Goal: Task Accomplishment & Management: Contribute content

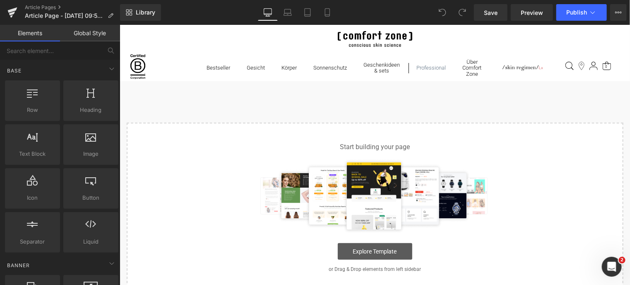
click at [376, 248] on link "Explore Template" at bounding box center [375, 251] width 75 height 17
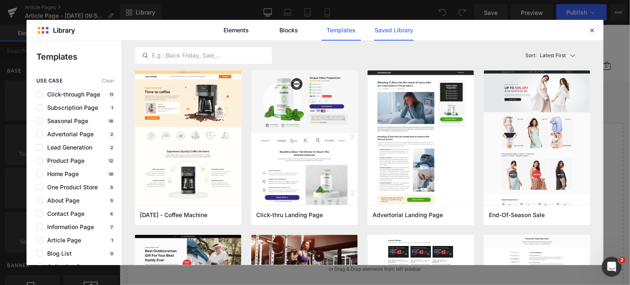
click at [0, 0] on link "Saved Library" at bounding box center [0, 0] width 0 height 0
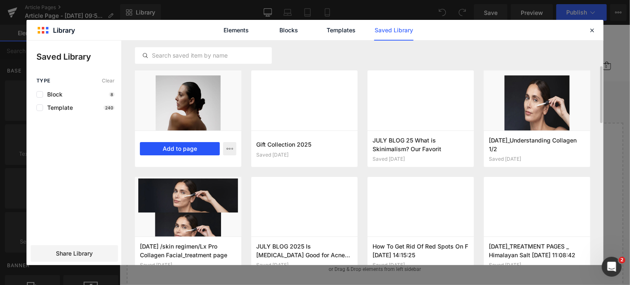
scroll to position [21, 0]
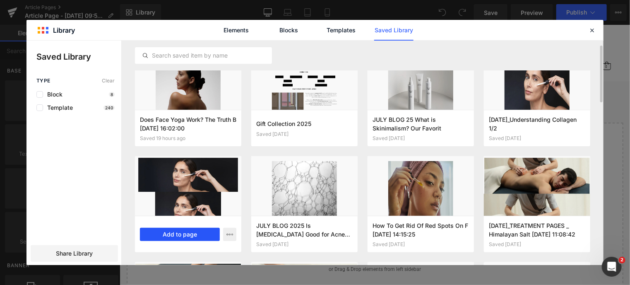
click at [182, 234] on button "Add to page" at bounding box center [180, 234] width 80 height 13
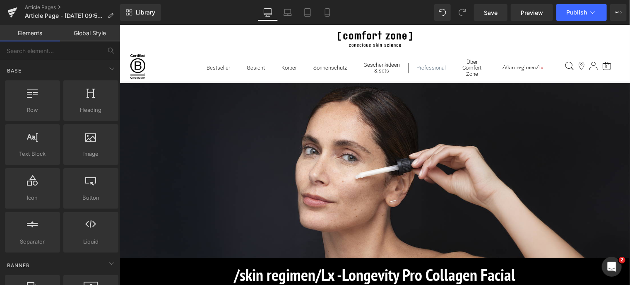
scroll to position [124, 0]
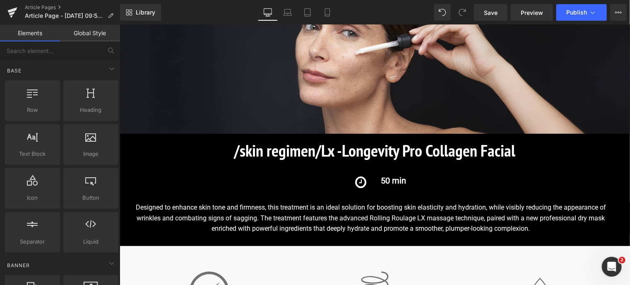
click at [413, 150] on strong "Longevity Pro Collagen Facial" at bounding box center [429, 150] width 174 height 22
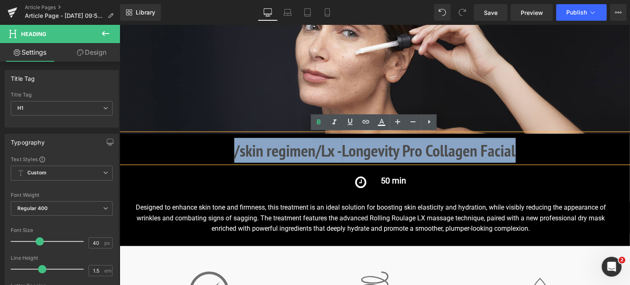
drag, startPoint x: 531, startPoint y: 147, endPoint x: 233, endPoint y: 155, distance: 297.9
click at [233, 155] on h1 "/skin regimen/Lx - Longevity Pro Collagen Facial" at bounding box center [374, 150] width 511 height 25
copy h1 "/skin regimen/Lx - Longevity Pro Collagen Facial"
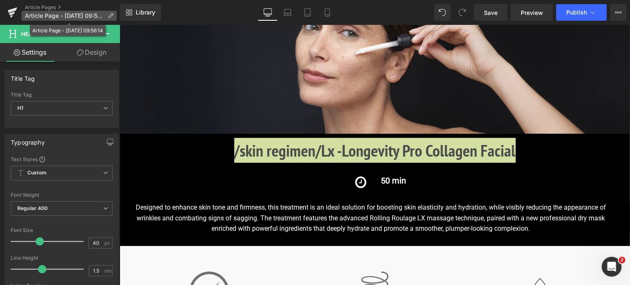
click at [109, 14] on icon at bounding box center [111, 16] width 6 height 6
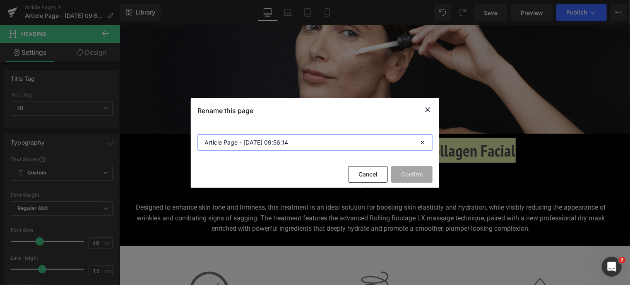
drag, startPoint x: 310, startPoint y: 140, endPoint x: 104, endPoint y: 137, distance: 206.7
click at [104, 137] on div "Rename this page Article Page - Aug 20, 09:56:14 Cancel Confirm" at bounding box center [315, 142] width 630 height 285
paste input "/skin regimen/Lx - Longevity Pro Collagen Facial"
type input "/skin regimen/Lx - Longevity Pro Collagen Facial"
click at [414, 172] on button "Confirm" at bounding box center [411, 174] width 41 height 17
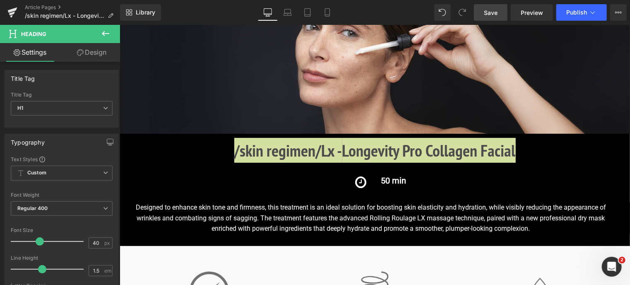
click at [486, 13] on span "Save" at bounding box center [491, 12] width 14 height 9
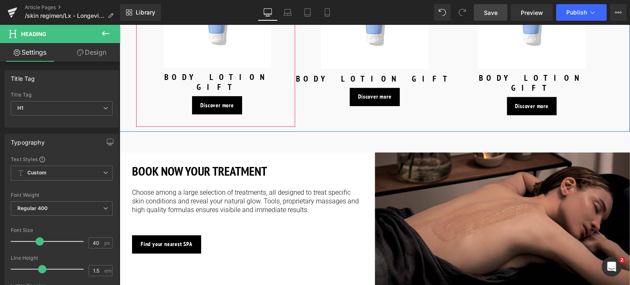
scroll to position [1243, 0]
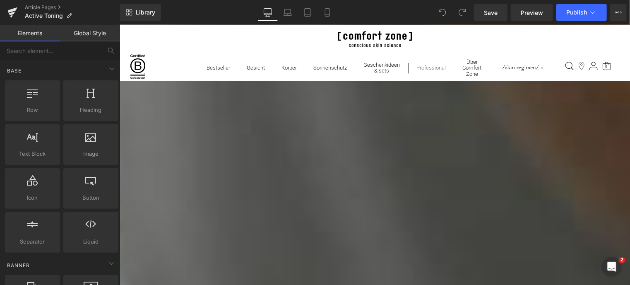
scroll to position [1160, 0]
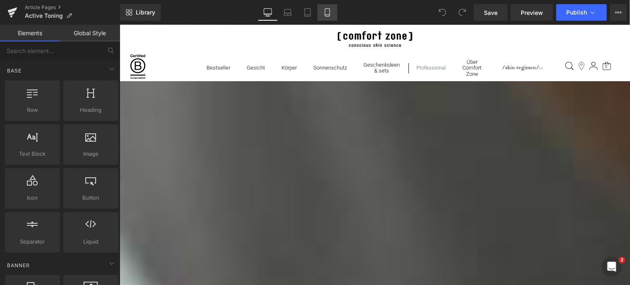
click at [329, 10] on icon at bounding box center [328, 12] width 8 height 8
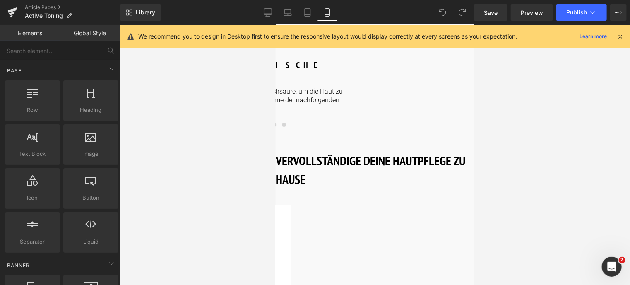
scroll to position [1137, 0]
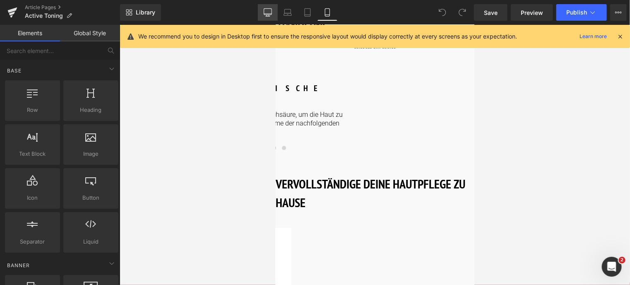
click at [269, 11] on icon at bounding box center [268, 12] width 8 height 8
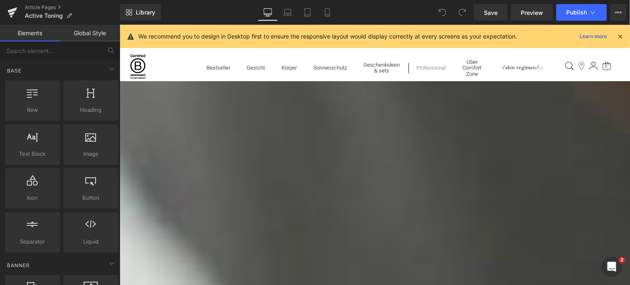
scroll to position [1193, 0]
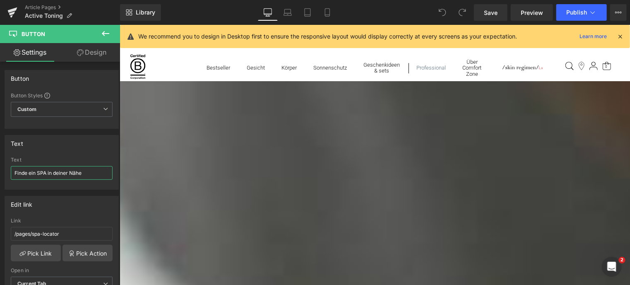
drag, startPoint x: 86, startPoint y: 171, endPoint x: -3, endPoint y: 166, distance: 89.2
click at [0, 166] on html "You are previewing how the will restyle your page. You can not edit Elements in…" at bounding box center [315, 142] width 630 height 285
click at [329, 10] on icon at bounding box center [328, 12] width 8 height 8
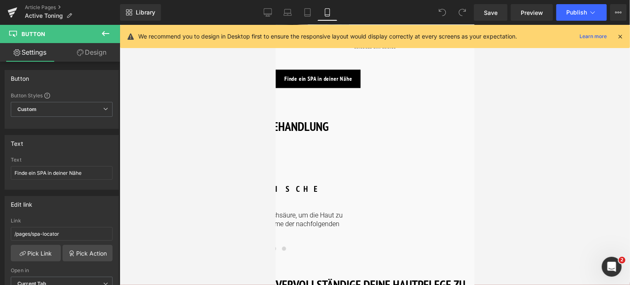
scroll to position [1036, 0]
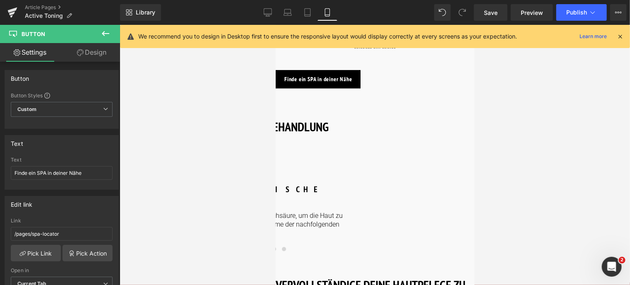
click at [275, 24] on span "Button" at bounding box center [275, 24] width 0 height 0
drag, startPoint x: 76, startPoint y: 173, endPoint x: -3, endPoint y: 173, distance: 79.5
click at [0, 173] on html "Button You are previewing how the will restyle your page. You can not edit Elem…" at bounding box center [315, 142] width 630 height 285
paste input "e ein SPA in deiner Nähe"
type input "Finde ein SPA in deiner Nähe"
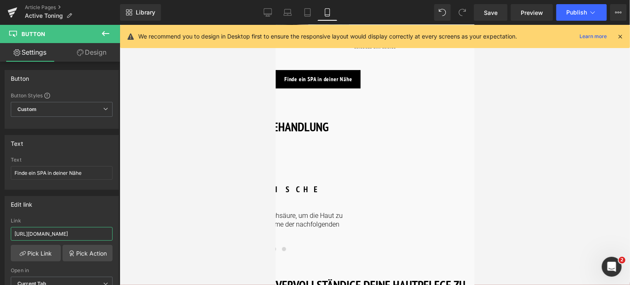
drag, startPoint x: 97, startPoint y: 232, endPoint x: -3, endPoint y: 236, distance: 100.7
click at [0, 236] on html "Button You are previewing how the will restyle your page. You can not edit Elem…" at bounding box center [315, 142] width 630 height 285
type input "/pages/spa-locator?_gl=1*17ps2ce*_up*MQ..&gclid=CjwKCAjwxNW2BhAkEiwA24Cm9Ew9Tuk…"
click at [487, 13] on span "Save" at bounding box center [491, 12] width 14 height 9
click at [491, 12] on span "Save" at bounding box center [491, 12] width 14 height 9
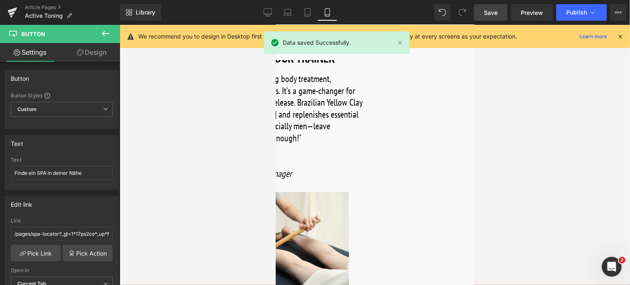
scroll to position [870, 0]
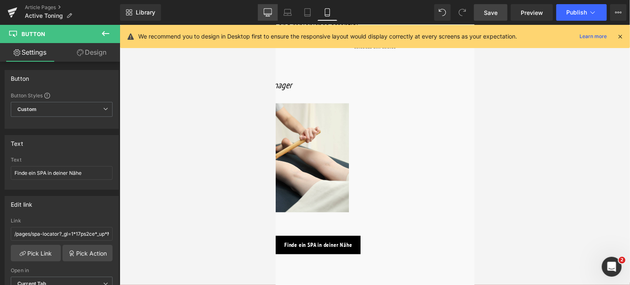
click at [267, 11] on icon at bounding box center [268, 12] width 8 height 8
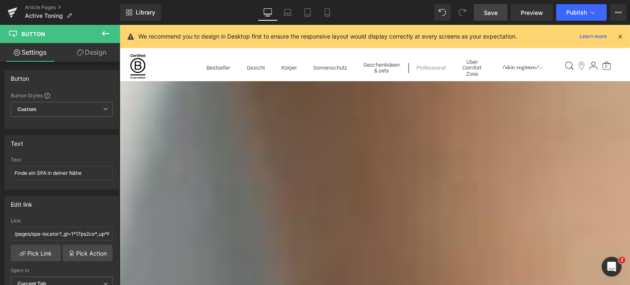
scroll to position [456, 0]
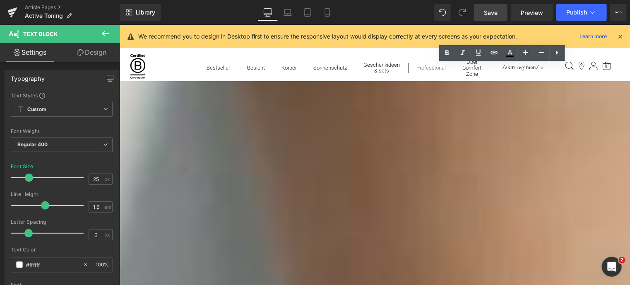
drag, startPoint x: 459, startPoint y: 80, endPoint x: 536, endPoint y: 268, distance: 202.9
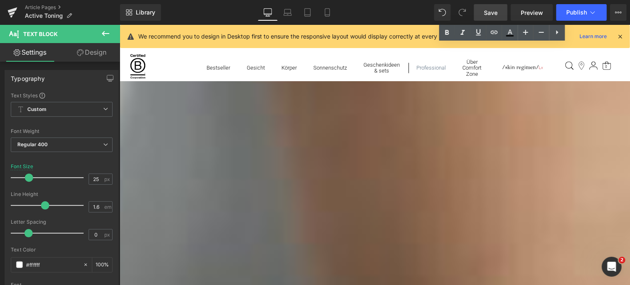
scroll to position [580, 0]
copy font "Ich liebe diese formende Körperbehandlung, besonders für aktive Kund:innen. Sie…"
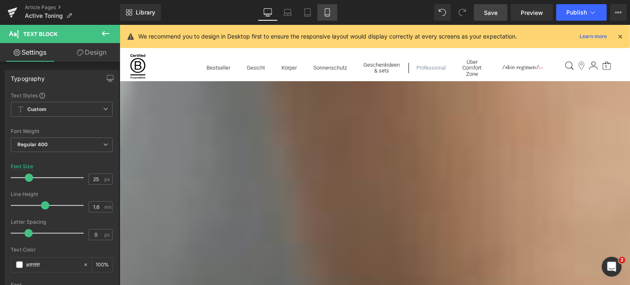
click at [326, 11] on icon at bounding box center [328, 12] width 8 height 8
type input "22"
type input "100"
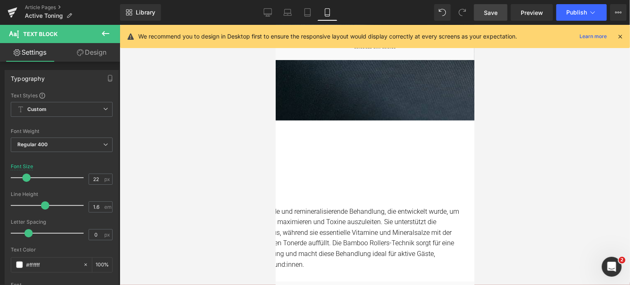
scroll to position [331, 0]
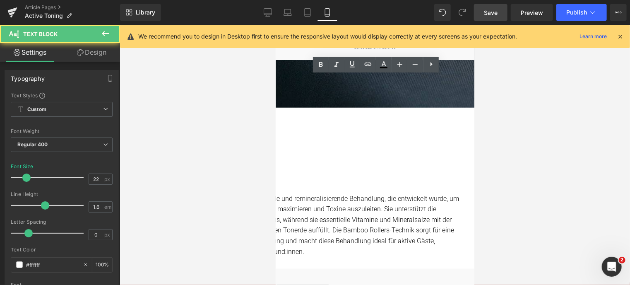
drag, startPoint x: 310, startPoint y: 86, endPoint x: 380, endPoint y: 144, distance: 90.9
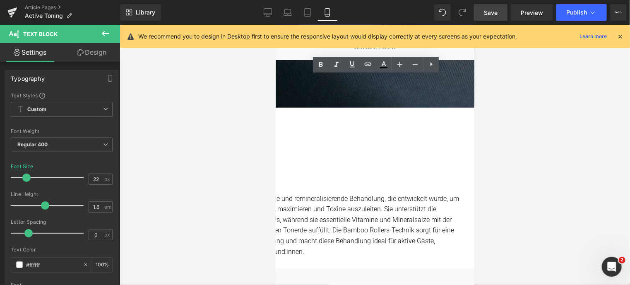
drag, startPoint x: 380, startPoint y: 144, endPoint x: 387, endPoint y: 158, distance: 15.9
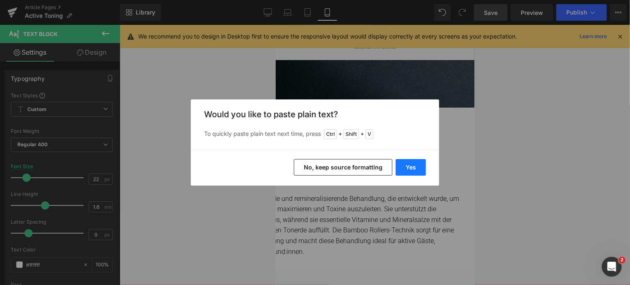
click at [411, 165] on button "Yes" at bounding box center [411, 167] width 30 height 17
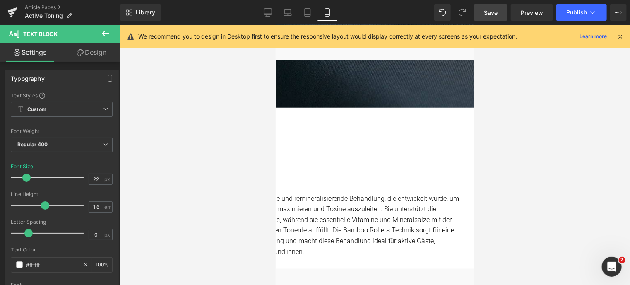
drag, startPoint x: 374, startPoint y: 148, endPoint x: 311, endPoint y: 87, distance: 87.9
click at [494, 15] on span "Save" at bounding box center [491, 12] width 14 height 9
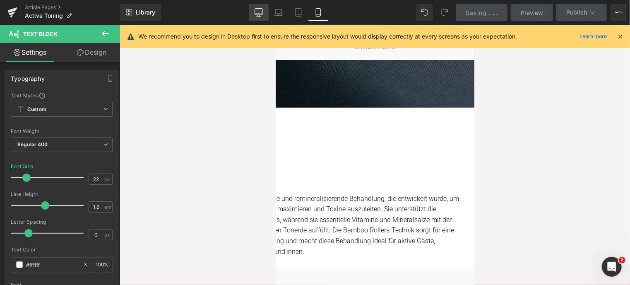
click at [259, 10] on icon at bounding box center [259, 12] width 8 height 8
type input "25"
type input "100"
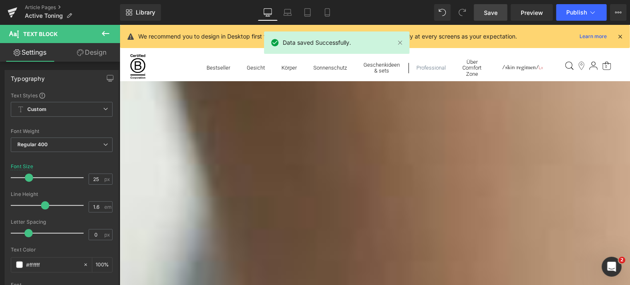
scroll to position [414, 0]
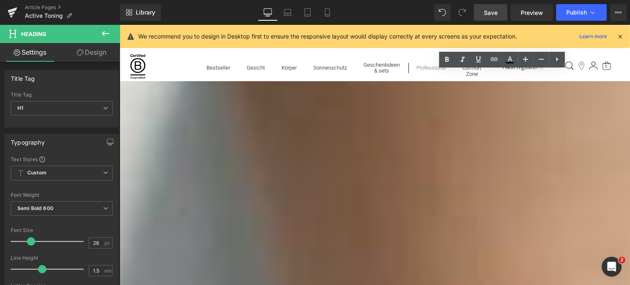
drag, startPoint x: 532, startPoint y: 97, endPoint x: 452, endPoint y: 68, distance: 84.5
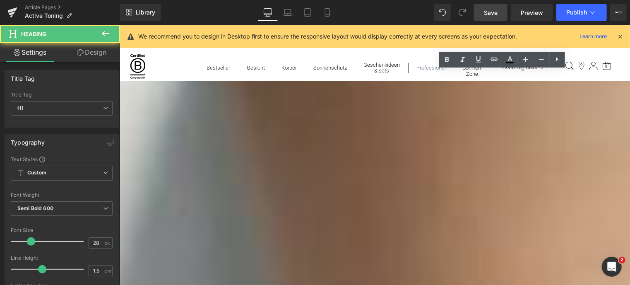
drag, startPoint x: 456, startPoint y: 71, endPoint x: 526, endPoint y: 89, distance: 72.2
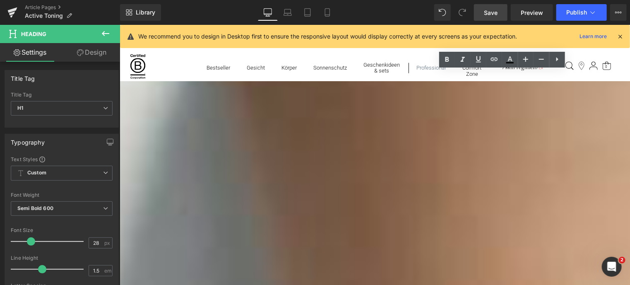
copy h1 "ANMERKUNG UNSERER TRAINERIN"
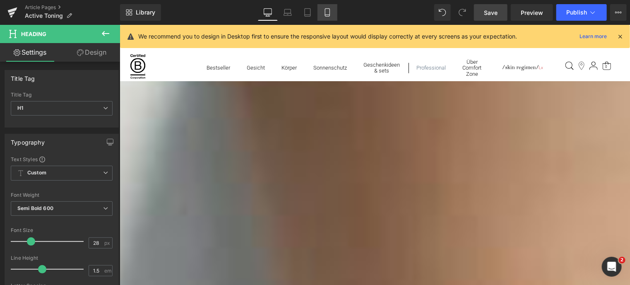
click at [331, 14] on icon at bounding box center [328, 12] width 8 height 8
type input "100"
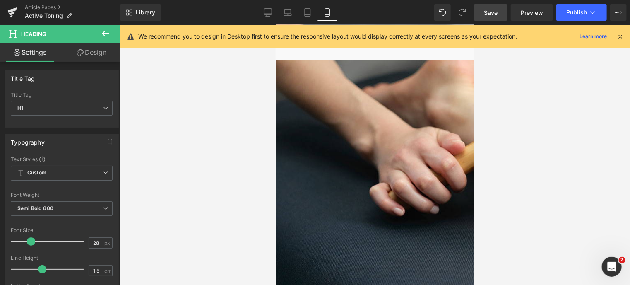
scroll to position [207, 0]
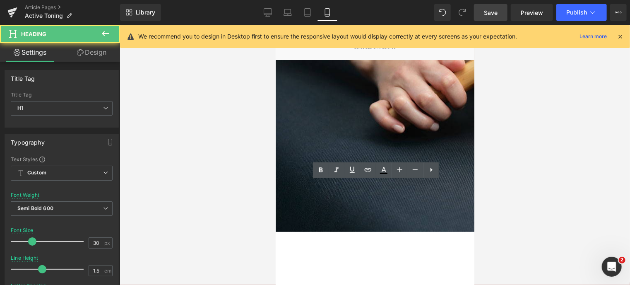
drag, startPoint x: 308, startPoint y: 193, endPoint x: 445, endPoint y: 191, distance: 137.1
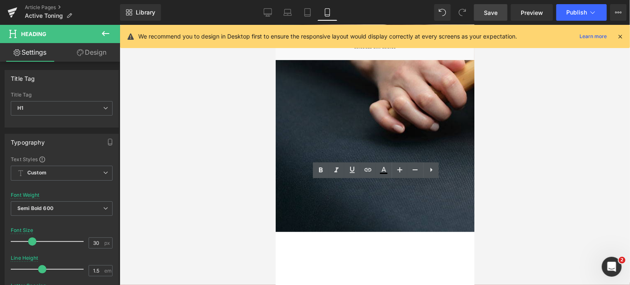
drag, startPoint x: 449, startPoint y: 191, endPoint x: 299, endPoint y: 186, distance: 149.6
click at [487, 17] on link "Save" at bounding box center [491, 12] width 34 height 17
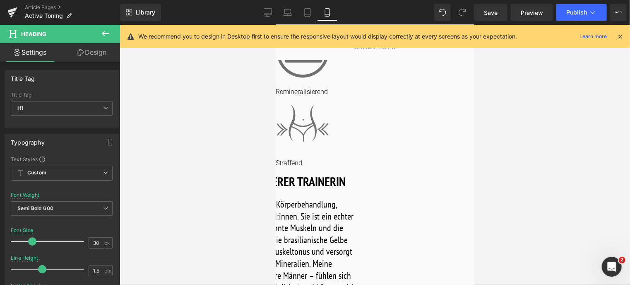
scroll to position [663, 0]
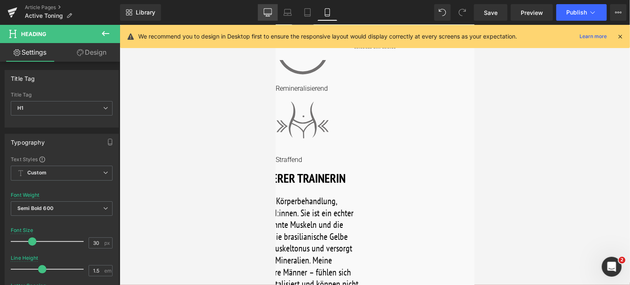
click at [273, 10] on link "Desktop" at bounding box center [268, 12] width 20 height 17
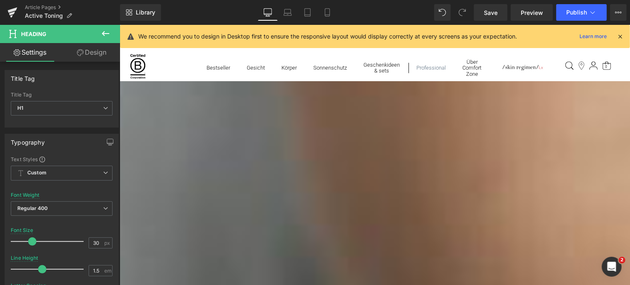
type input "100"
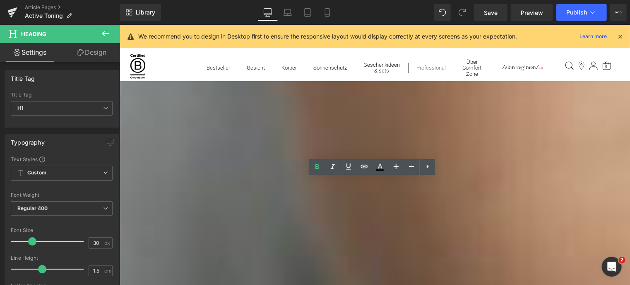
drag, startPoint x: 446, startPoint y: 191, endPoint x: 364, endPoint y: 191, distance: 82.0
copy b "DER BEHANDLUNG"
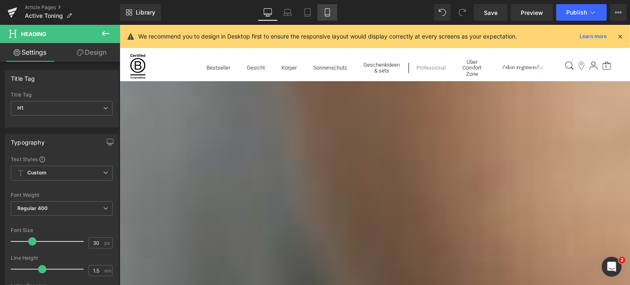
click at [326, 10] on icon at bounding box center [328, 12] width 8 height 8
type input "100"
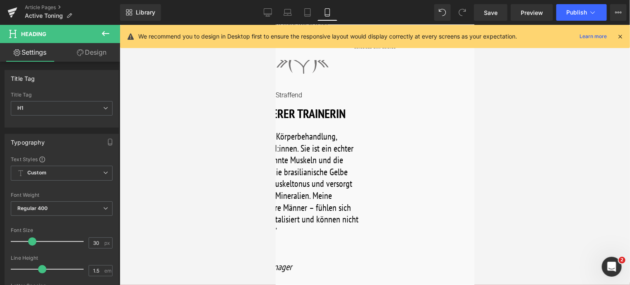
scroll to position [852, 0]
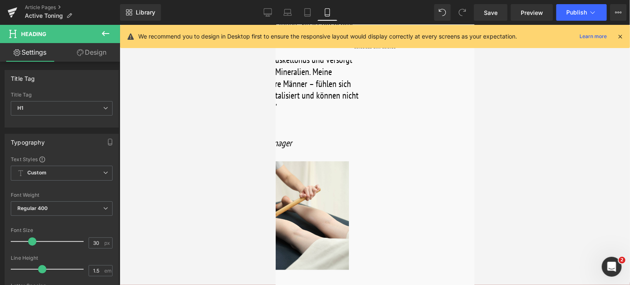
drag, startPoint x: 373, startPoint y: 220, endPoint x: 369, endPoint y: 220, distance: 4.6
click at [275, 24] on span "Button" at bounding box center [275, 24] width 0 height 0
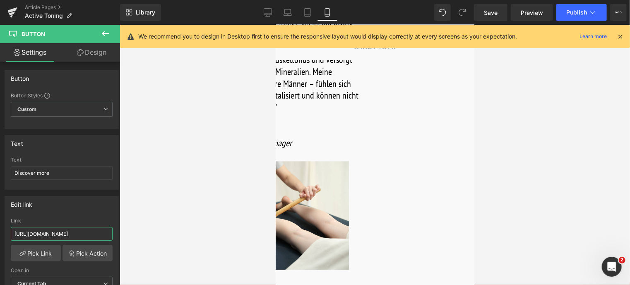
drag, startPoint x: 95, startPoint y: 232, endPoint x: -3, endPoint y: 242, distance: 99.1
click at [0, 242] on html "Button You are previewing how the will restyle your page. You can not edit Elem…" at bounding box center [315, 142] width 630 height 285
type input "/products/body-strategist-contour-cream"
drag, startPoint x: 62, startPoint y: 174, endPoint x: -3, endPoint y: 175, distance: 65.0
click at [0, 175] on html "Button You are previewing how the will restyle your page. You can not edit Elem…" at bounding box center [315, 142] width 630 height 285
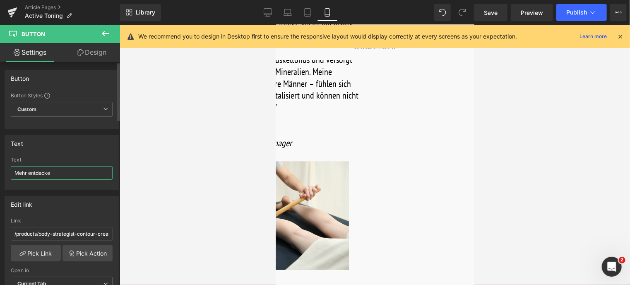
type input "Mehr entdecken"
click at [275, 24] on span "Product" at bounding box center [275, 24] width 0 height 0
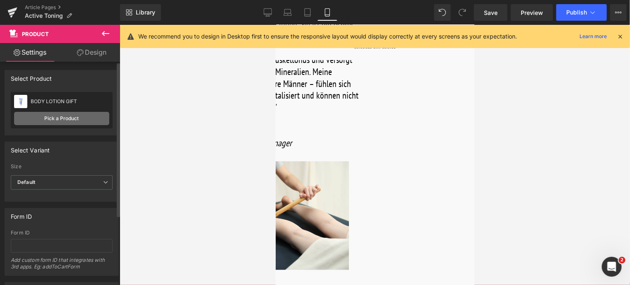
click at [68, 116] on link "Pick a Product" at bounding box center [61, 118] width 95 height 13
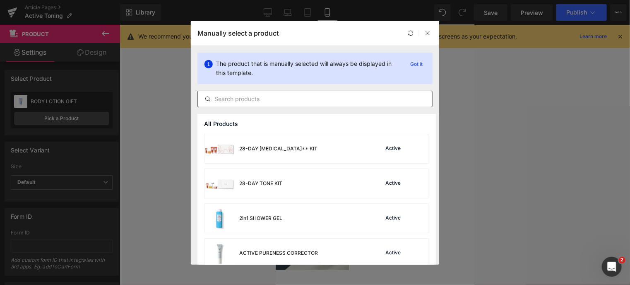
click at [272, 101] on input "text" at bounding box center [315, 99] width 234 height 10
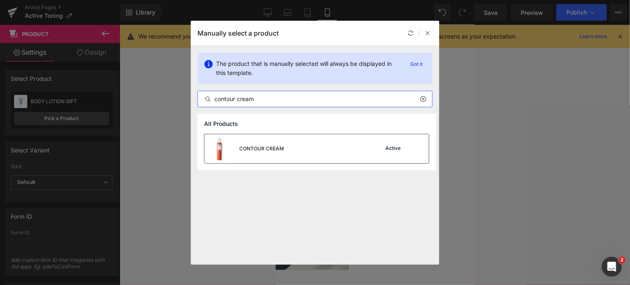
type input "contour cream"
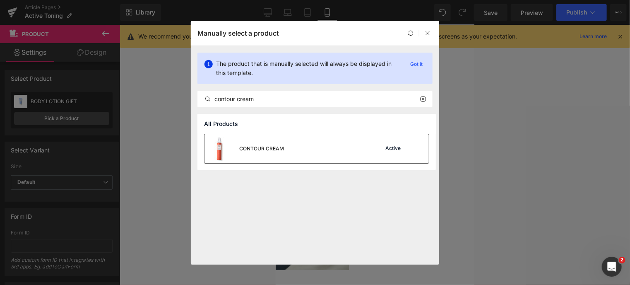
click at [268, 141] on div "CONTOUR CREAM" at bounding box center [245, 148] width 80 height 29
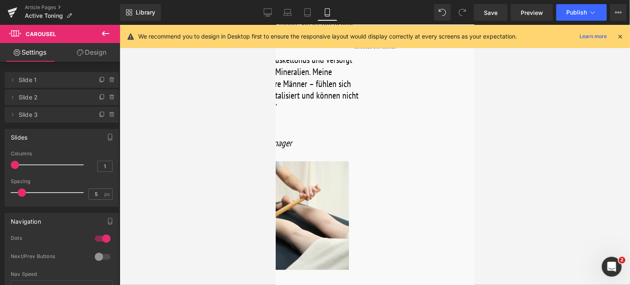
click at [275, 24] on span "Button" at bounding box center [275, 24] width 0 height 0
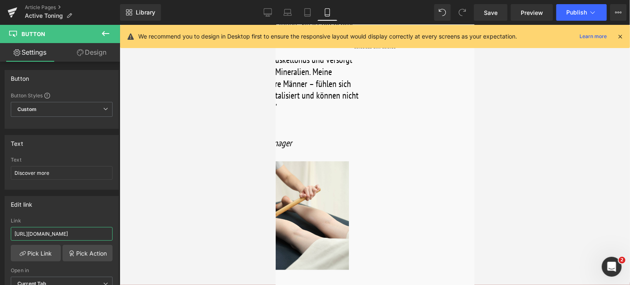
drag, startPoint x: 96, startPoint y: 235, endPoint x: -3, endPoint y: 234, distance: 99.4
click at [0, 234] on html "Button You are previewing how the will restyle your page. You can not edit Elem…" at bounding box center [315, 142] width 630 height 285
type input "/products/body-strategist-d-age-cream"
drag, startPoint x: 52, startPoint y: 171, endPoint x: -3, endPoint y: 169, distance: 55.6
click at [0, 169] on html "Button You are previewing how the will restyle your page. You can not edit Elem…" at bounding box center [315, 142] width 630 height 285
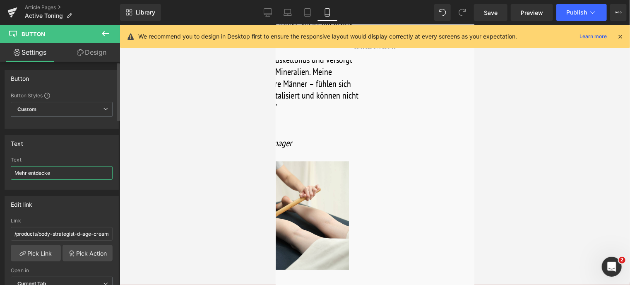
type input "Mehr entdecken"
click at [275, 24] on span "Product" at bounding box center [275, 24] width 0 height 0
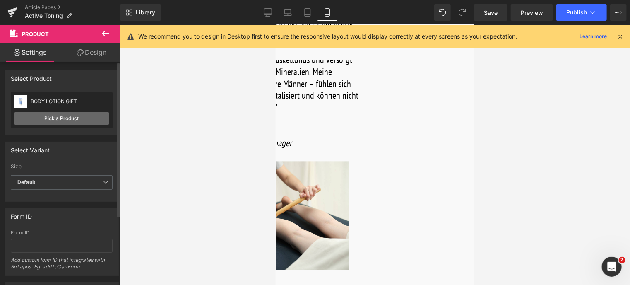
click at [48, 119] on link "Pick a Product" at bounding box center [61, 118] width 95 height 13
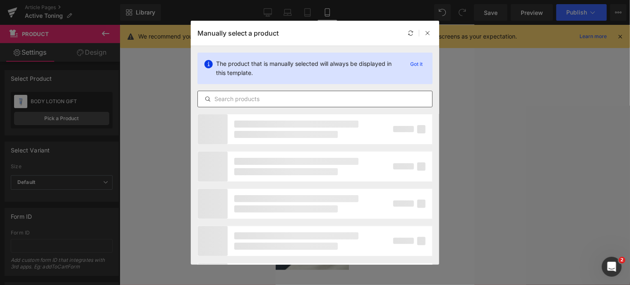
click at [277, 104] on div at bounding box center [315, 99] width 235 height 17
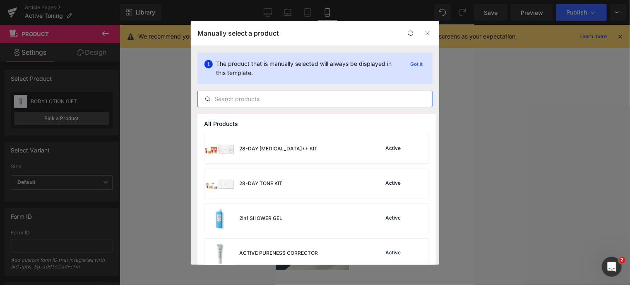
click at [274, 94] on input "text" at bounding box center [315, 99] width 234 height 10
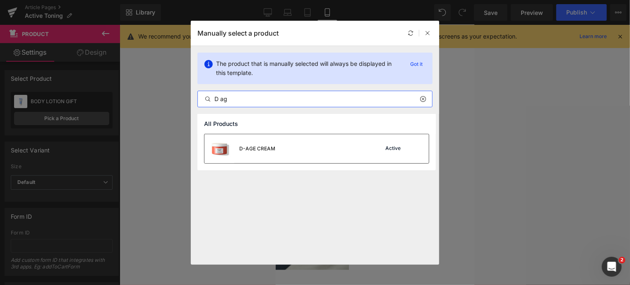
type input "D ag"
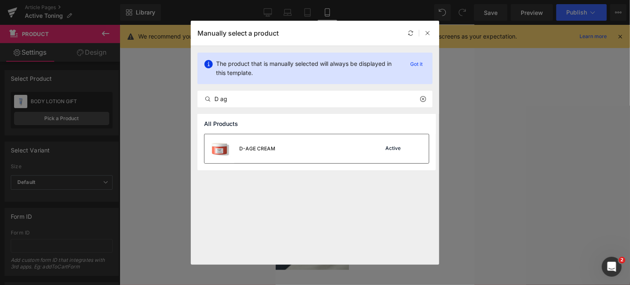
click at [278, 146] on div "D-AGE CREAM Active" at bounding box center [317, 148] width 225 height 29
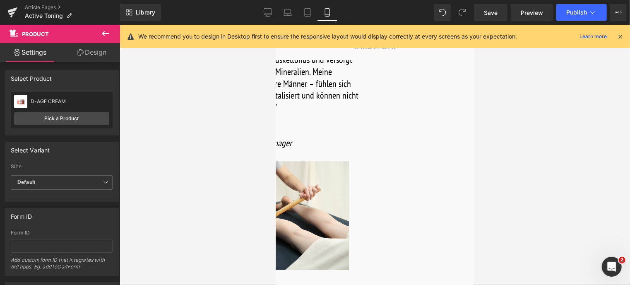
click at [275, 24] on span "Button" at bounding box center [275, 24] width 0 height 0
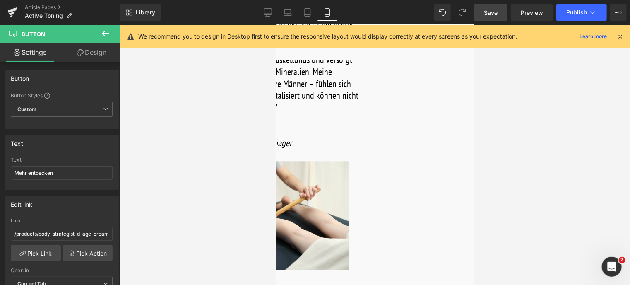
drag, startPoint x: 499, startPoint y: 19, endPoint x: 94, endPoint y: 196, distance: 442.4
click at [499, 19] on link "Save" at bounding box center [491, 12] width 34 height 17
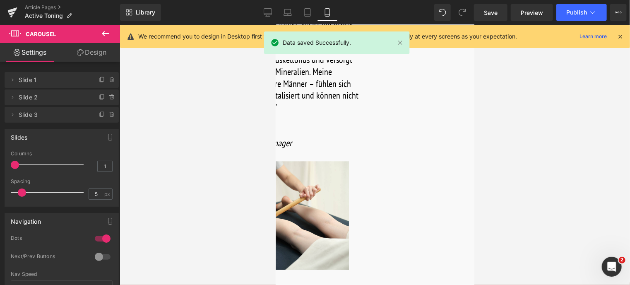
click at [275, 24] on span "Button" at bounding box center [275, 24] width 0 height 0
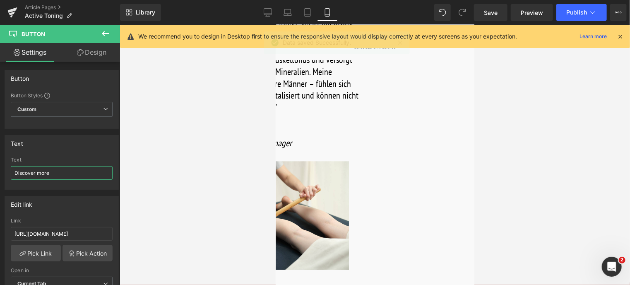
drag, startPoint x: 57, startPoint y: 174, endPoint x: -3, endPoint y: 171, distance: 60.5
click at [0, 171] on html "Button You are previewing how the will restyle your page. You can not edit Elem…" at bounding box center [315, 142] width 630 height 285
type input "Mehr entdecken"
drag, startPoint x: 96, startPoint y: 233, endPoint x: -3, endPoint y: 232, distance: 99.4
click at [0, 232] on html "Button You are previewing how the will restyle your page. You can not edit Elem…" at bounding box center [315, 142] width 630 height 285
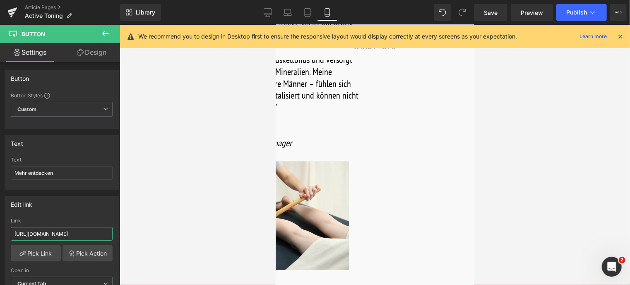
type input "/products/body-strategist-caffeine-shot"
click at [275, 24] on span "Product" at bounding box center [275, 24] width 0 height 0
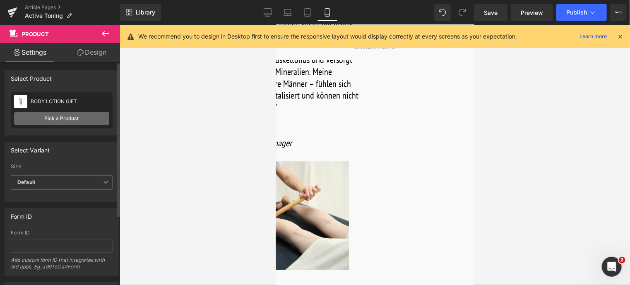
click at [71, 122] on link "Pick a Product" at bounding box center [61, 118] width 95 height 13
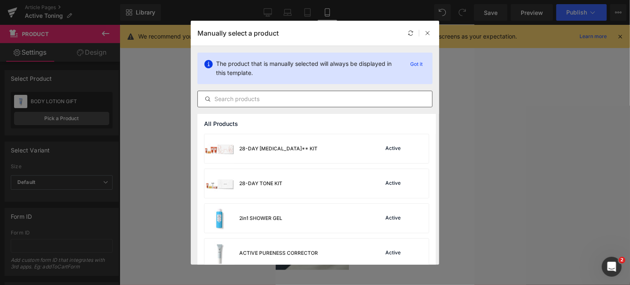
click at [233, 104] on div at bounding box center [315, 99] width 235 height 17
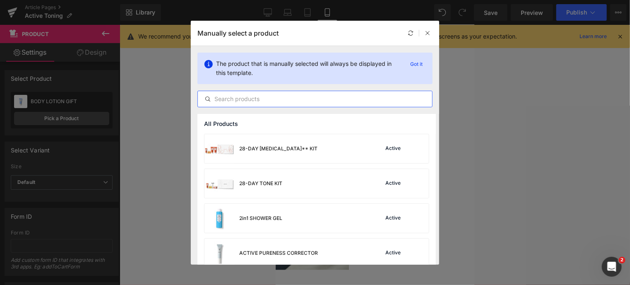
click at [234, 100] on input "text" at bounding box center [315, 99] width 234 height 10
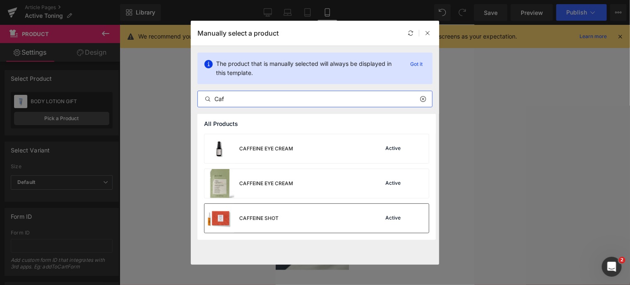
type input "Caf"
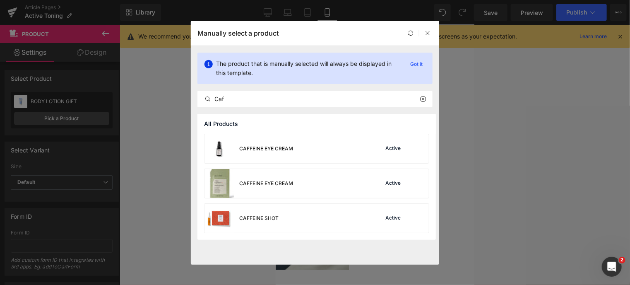
click at [271, 221] on div "CAFFEINE SHOT" at bounding box center [258, 218] width 39 height 7
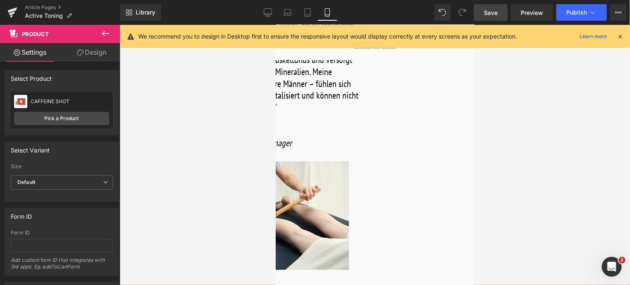
click at [496, 13] on span "Save" at bounding box center [491, 12] width 14 height 9
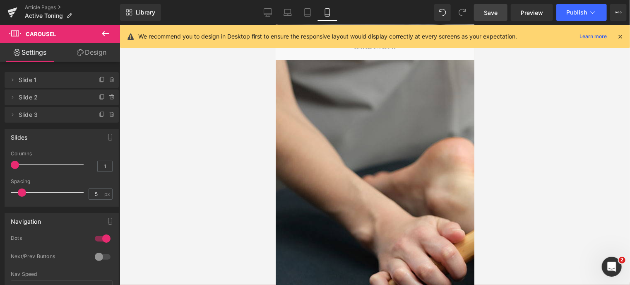
scroll to position [23, 0]
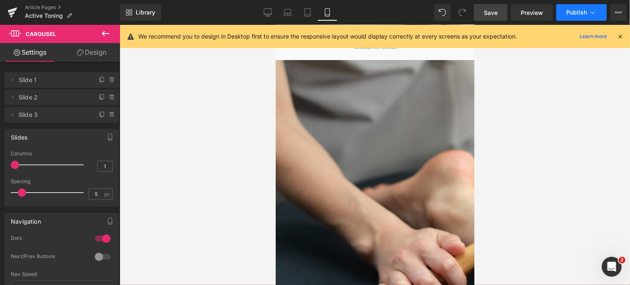
click at [593, 10] on icon at bounding box center [593, 12] width 8 height 8
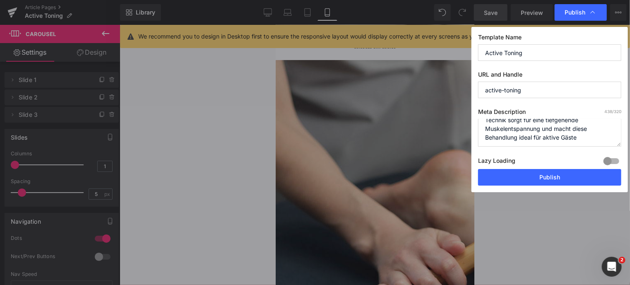
scroll to position [78, 0]
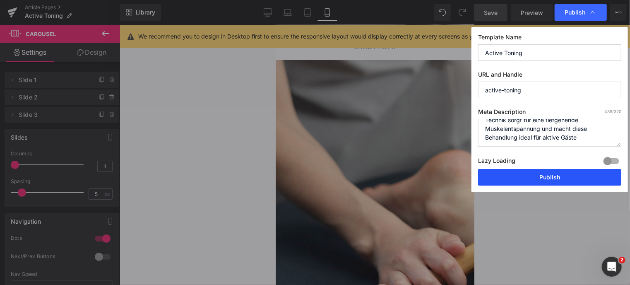
click at [542, 175] on button "Publish" at bounding box center [549, 177] width 143 height 17
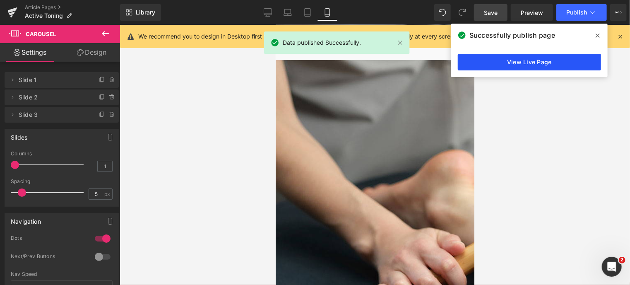
click at [508, 63] on link "View Live Page" at bounding box center [529, 62] width 143 height 17
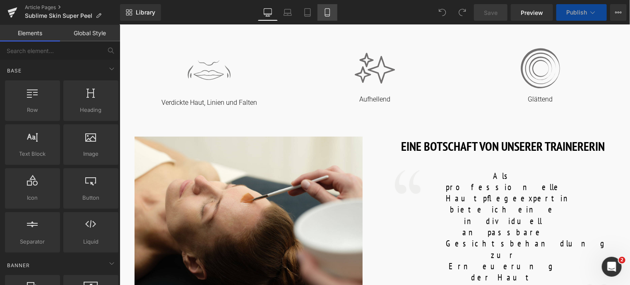
scroll to position [249, 0]
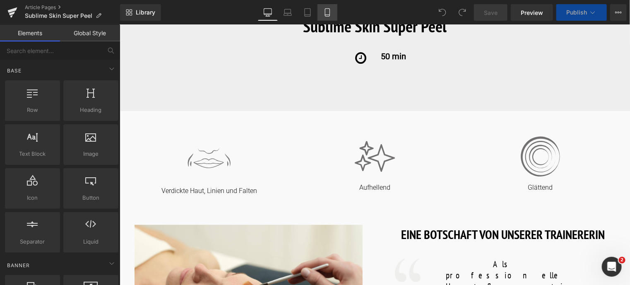
click at [328, 13] on icon at bounding box center [328, 12] width 8 height 8
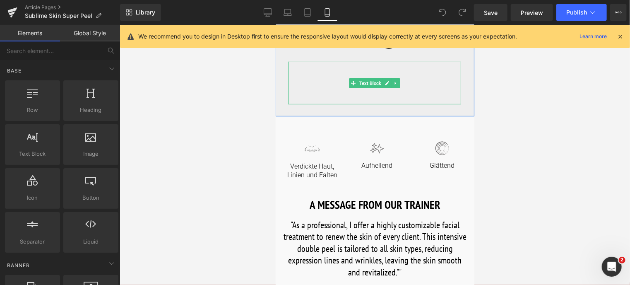
scroll to position [166, 0]
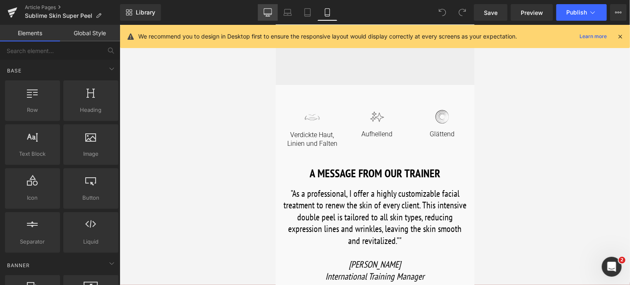
click at [271, 12] on icon at bounding box center [268, 12] width 8 height 8
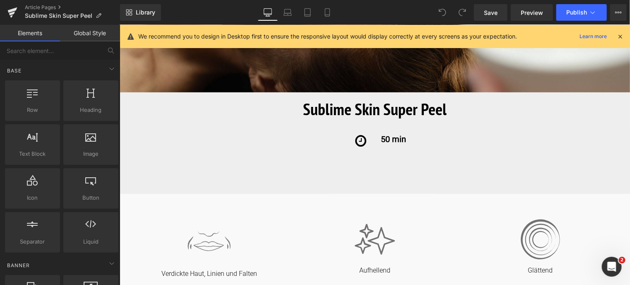
scroll to position [335, 0]
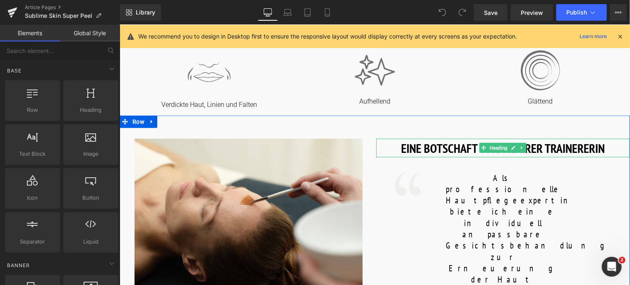
click at [405, 149] on h1 "EINE BOTSCHAFT VON UNSERER TRAINERERIN" at bounding box center [503, 147] width 254 height 19
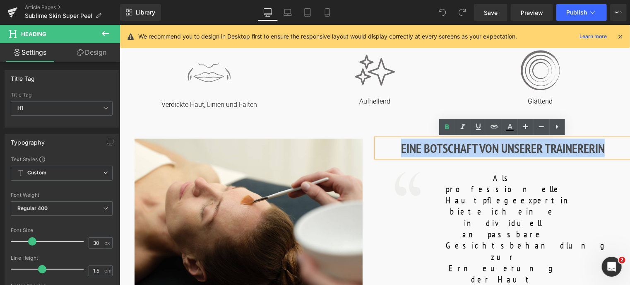
drag, startPoint x: 399, startPoint y: 148, endPoint x: 609, endPoint y: 138, distance: 209.8
click at [609, 138] on h1 "EINE BOTSCHAFT VON UNSERER TRAINERERIN" at bounding box center [503, 147] width 254 height 19
copy h1 "EINE BOTSCHAFT VON UNSERER TRAINERERIN"
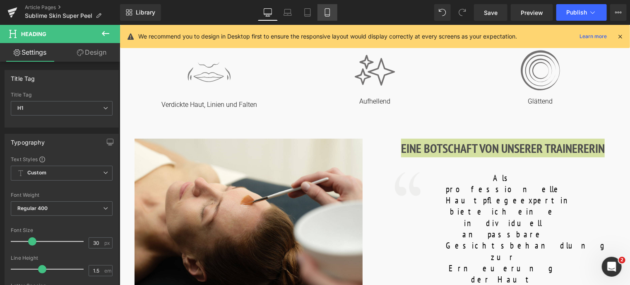
click at [326, 11] on icon at bounding box center [328, 12] width 8 height 8
type input "24"
type input "100"
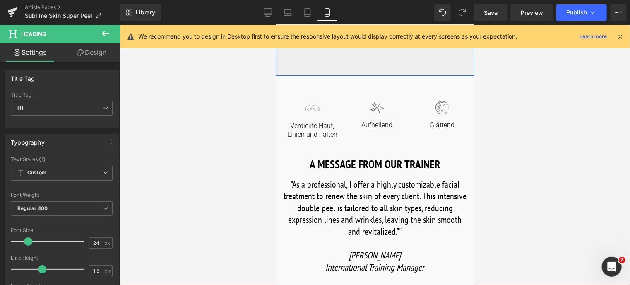
scroll to position [207, 0]
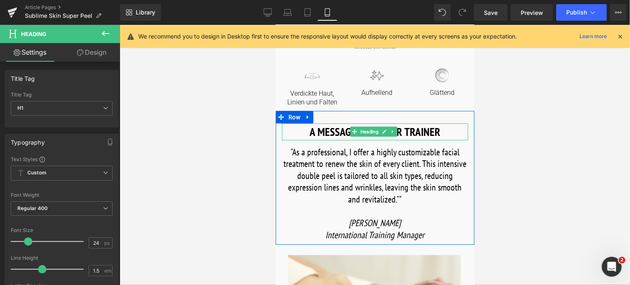
click at [327, 133] on h1 "A MESSAGE FROM OUR TRAINER" at bounding box center [375, 131] width 186 height 17
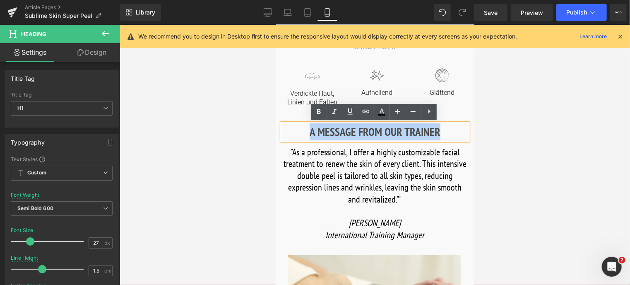
drag, startPoint x: 316, startPoint y: 133, endPoint x: 454, endPoint y: 139, distance: 137.7
click at [454, 139] on h1 "A MESSAGE FROM OUR TRAINER" at bounding box center [375, 131] width 186 height 17
paste div
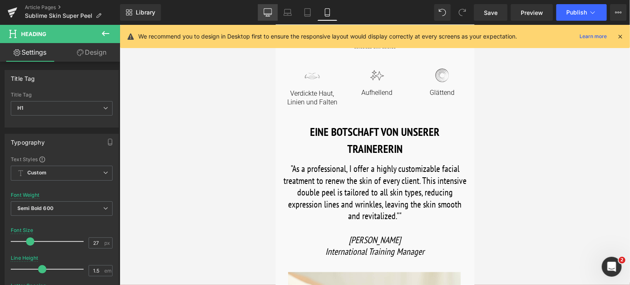
click at [268, 14] on icon at bounding box center [268, 14] width 8 height 0
type input "30"
type input "100"
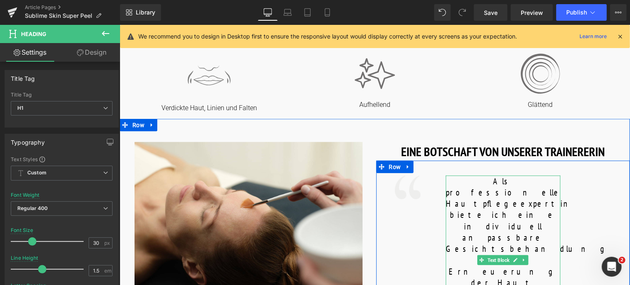
scroll to position [373, 0]
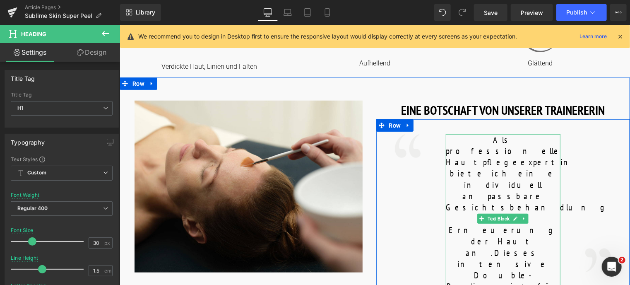
click at [458, 160] on font "Als professionelle Hautpflegeexpertin biete ich eine individuell anpassbare Ges…" at bounding box center [527, 196] width 163 height 124
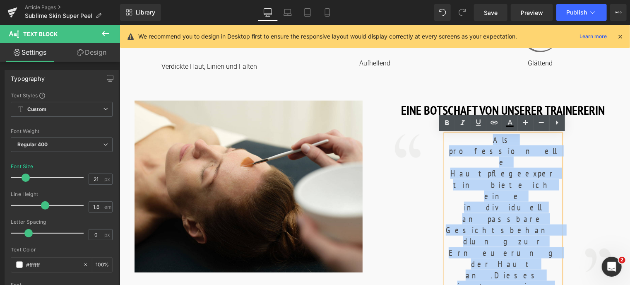
drag, startPoint x: 446, startPoint y: 138, endPoint x: 532, endPoint y: 266, distance: 153.4
copy div "Als professionelle Hautpflegeexpertin biete ich eine individuell anpassbare Ges…"
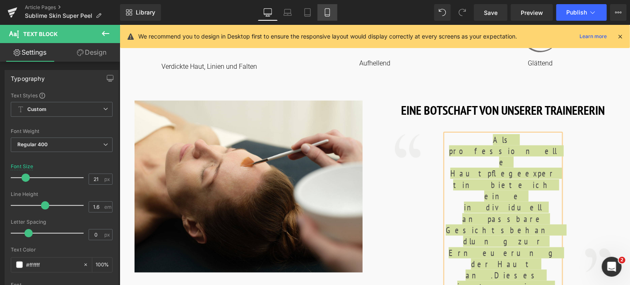
click at [330, 15] on icon at bounding box center [327, 15] width 5 height 0
type input "22"
type input "100"
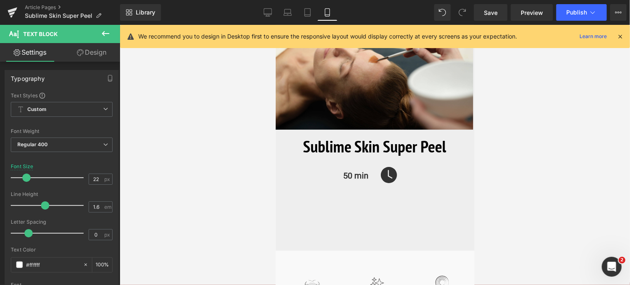
scroll to position [207, 0]
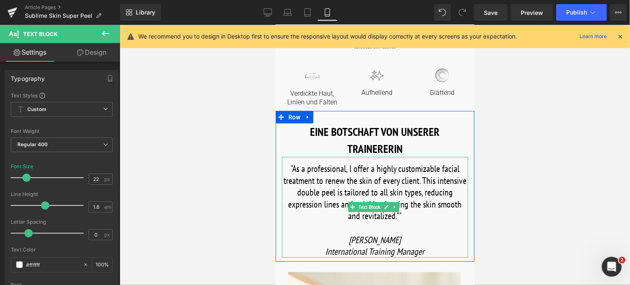
click at [297, 172] on font ""As a professional, I offer a highly customizable facial treatment to renew the…" at bounding box center [374, 191] width 183 height 59
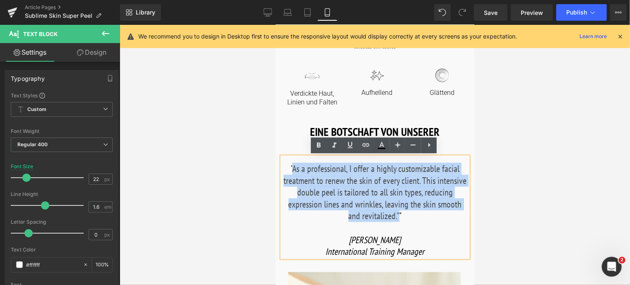
drag, startPoint x: 293, startPoint y: 169, endPoint x: 390, endPoint y: 216, distance: 107.6
click at [390, 216] on font ""As a professional, I offer a highly customizable facial treatment to renew the…" at bounding box center [374, 191] width 183 height 59
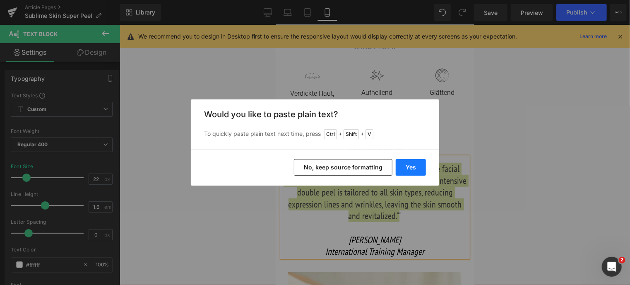
click at [415, 163] on button "Yes" at bounding box center [411, 167] width 30 height 17
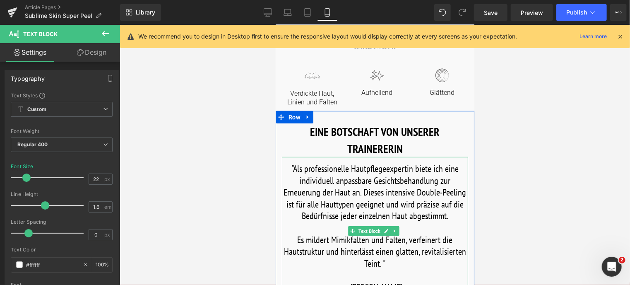
click at [335, 227] on p at bounding box center [375, 228] width 186 height 12
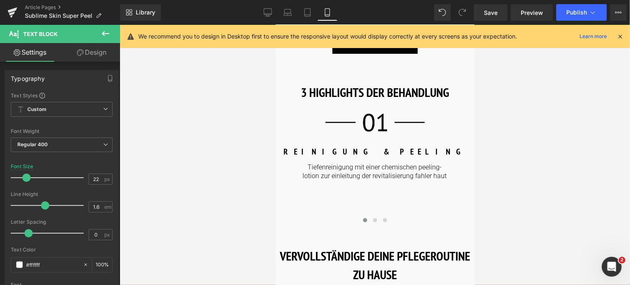
scroll to position [704, 0]
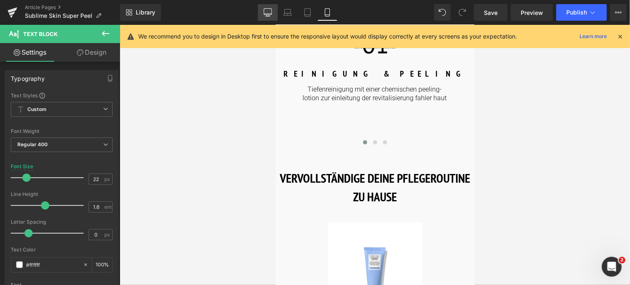
click at [266, 8] on icon at bounding box center [268, 12] width 8 height 8
type input "25"
type input "100"
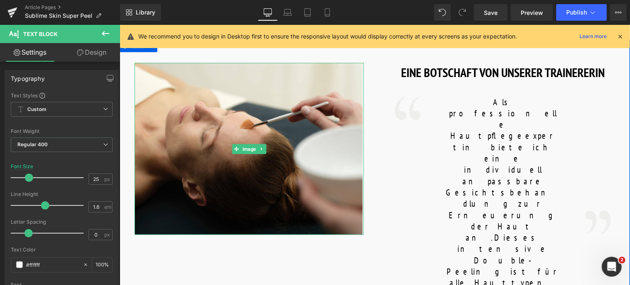
scroll to position [456, 0]
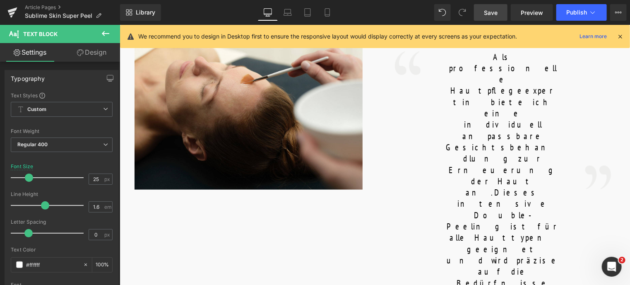
drag, startPoint x: 487, startPoint y: 12, endPoint x: 170, endPoint y: 181, distance: 359.1
click at [487, 12] on span "Save" at bounding box center [491, 12] width 14 height 9
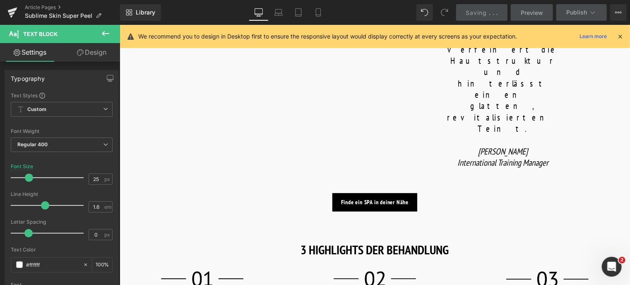
scroll to position [828, 0]
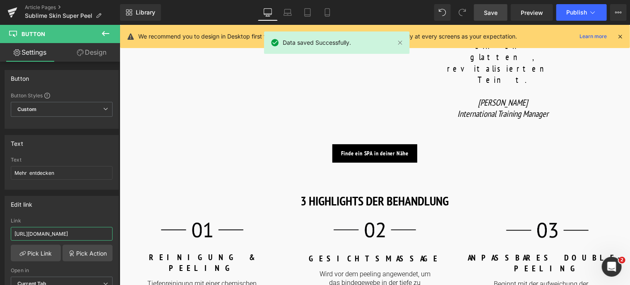
drag, startPoint x: 97, startPoint y: 232, endPoint x: -3, endPoint y: 214, distance: 101.5
click at [0, 214] on html "Button You are previewing how the will restyle your page. You can not edit Elem…" at bounding box center [315, 142] width 630 height 285
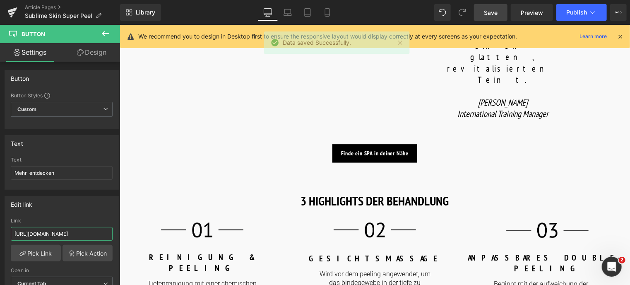
type input "/products/sublime-skin-micropeel-lotion"
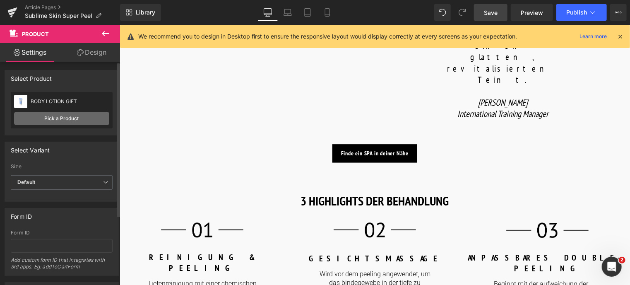
click at [56, 117] on link "Pick a Product" at bounding box center [61, 118] width 95 height 13
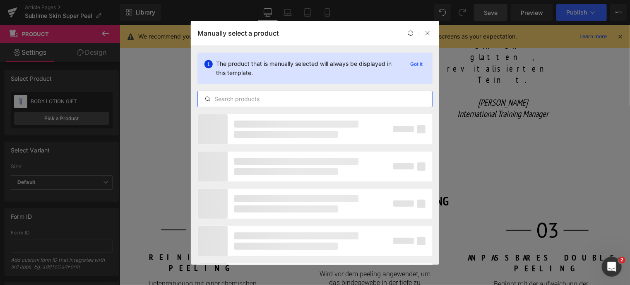
click at [257, 97] on input "text" at bounding box center [315, 99] width 234 height 10
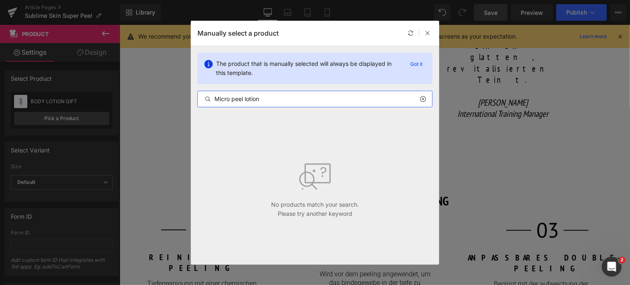
drag, startPoint x: 272, startPoint y: 98, endPoint x: 210, endPoint y: 98, distance: 61.3
click at [210, 98] on div "Micro peel lotion" at bounding box center [315, 99] width 234 height 10
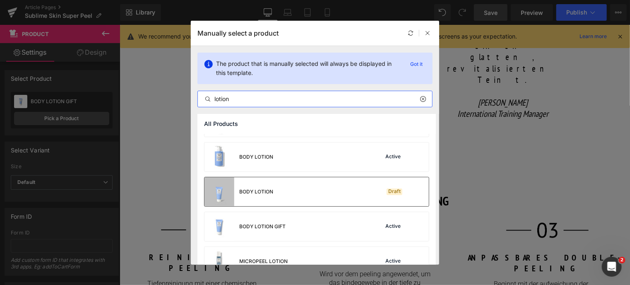
scroll to position [45, 0]
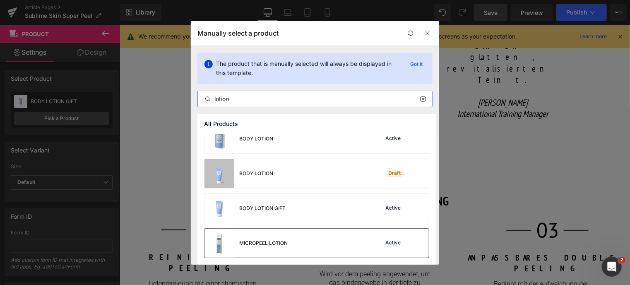
type input "lotion"
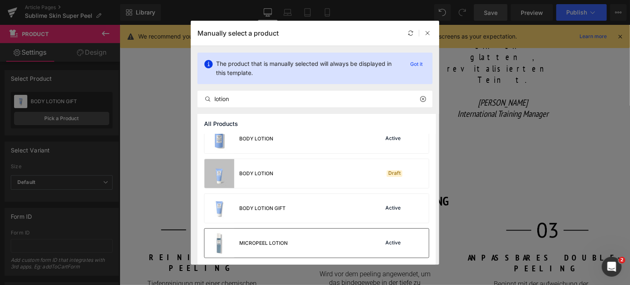
click at [306, 241] on div "MICROPEEL LOTION Active" at bounding box center [317, 243] width 225 height 29
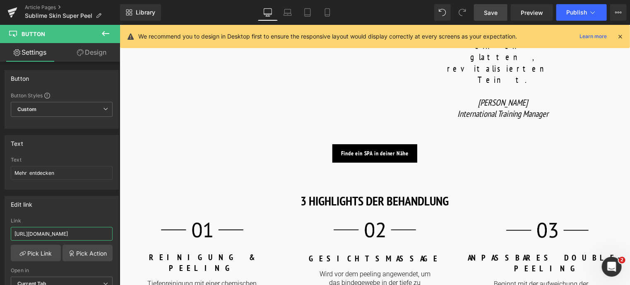
drag, startPoint x: 97, startPoint y: 235, endPoint x: -3, endPoint y: 227, distance: 100.1
click at [0, 227] on html "Button You are previewing how the will restyle your page. You can not edit Elem…" at bounding box center [315, 142] width 630 height 285
type input "/products/luminant-cream"
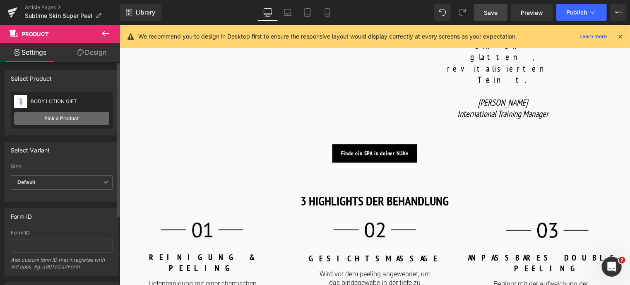
click at [87, 117] on link "Pick a Product" at bounding box center [61, 118] width 95 height 13
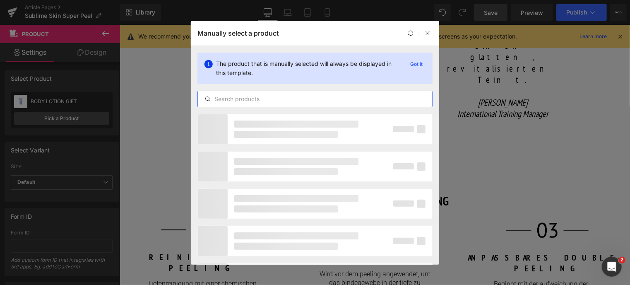
click at [226, 98] on input "text" at bounding box center [315, 99] width 234 height 10
type input "L"
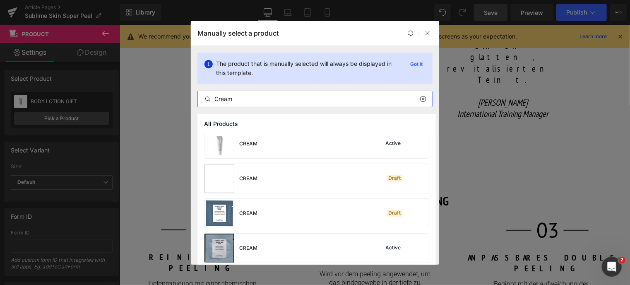
scroll to position [373, 0]
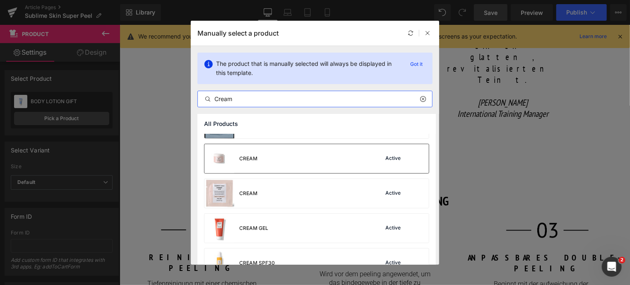
type input "Cream"
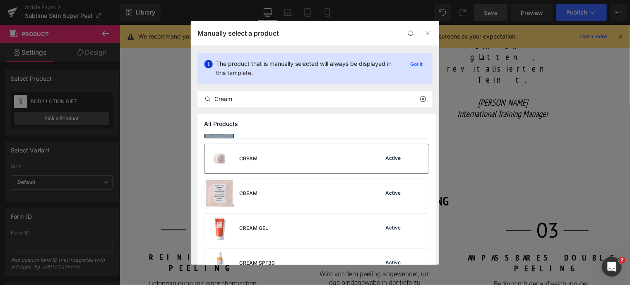
click at [299, 167] on div "CREAM Active" at bounding box center [317, 158] width 225 height 29
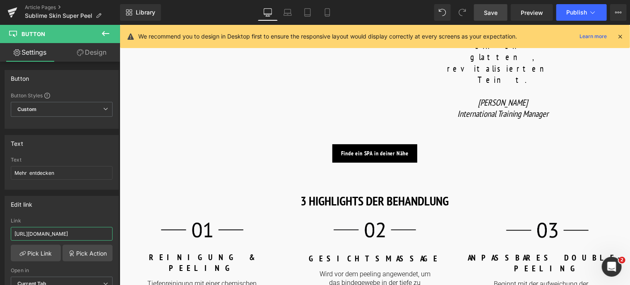
drag, startPoint x: 97, startPoint y: 232, endPoint x: -3, endPoint y: 231, distance: 99.8
click at [0, 231] on html "Button You are previewing how the will restyle your page. You can not edit Elem…" at bounding box center [315, 142] width 630 height 285
type input "/products/luminant-defense-fluid"
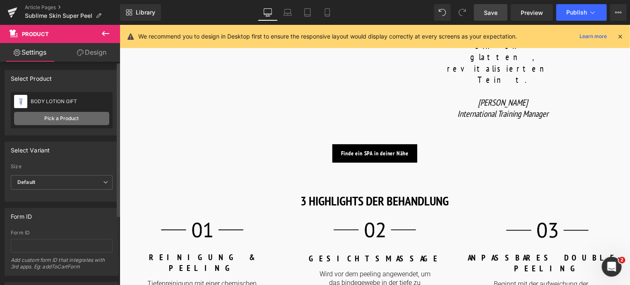
click at [68, 117] on link "Pick a Product" at bounding box center [61, 118] width 95 height 13
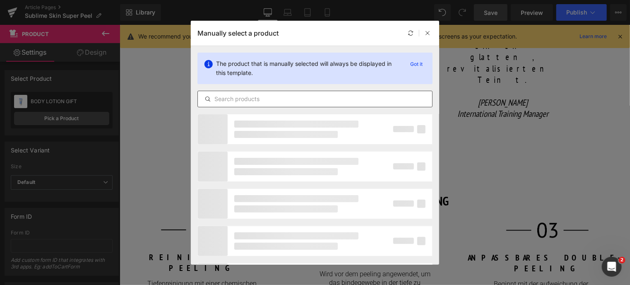
click at [242, 99] on input "text" at bounding box center [315, 99] width 234 height 10
type input "l"
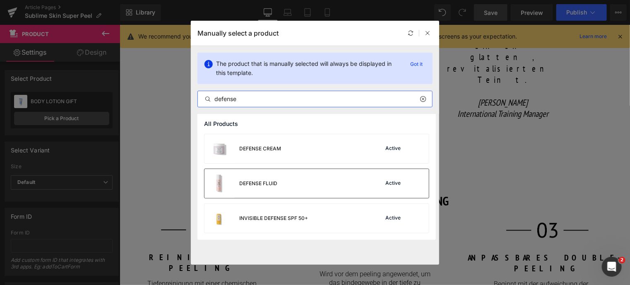
type input "defense"
click at [263, 176] on div "DEFENSE FLUID" at bounding box center [241, 183] width 73 height 29
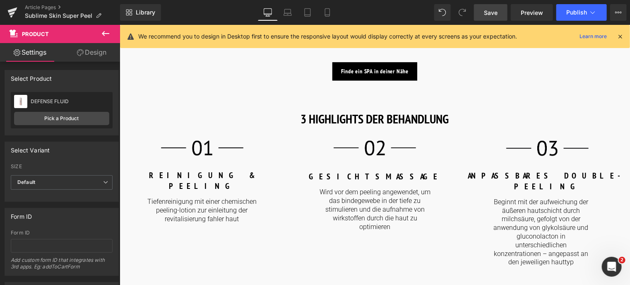
scroll to position [911, 0]
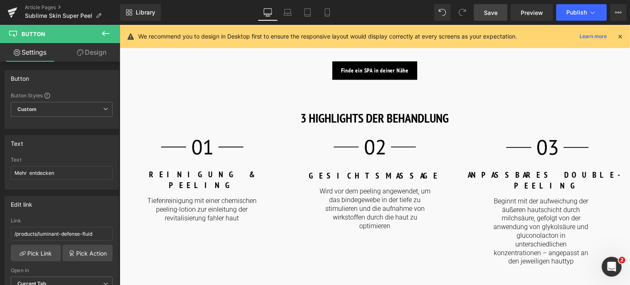
click at [489, 14] on span "Save" at bounding box center [491, 12] width 14 height 9
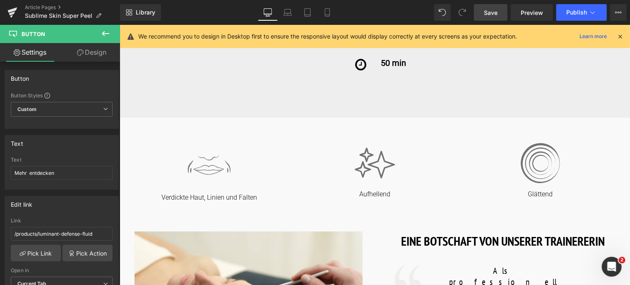
scroll to position [41, 0]
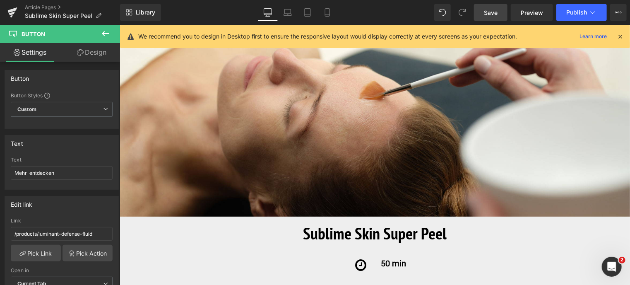
click at [487, 14] on span "Save" at bounding box center [491, 12] width 14 height 9
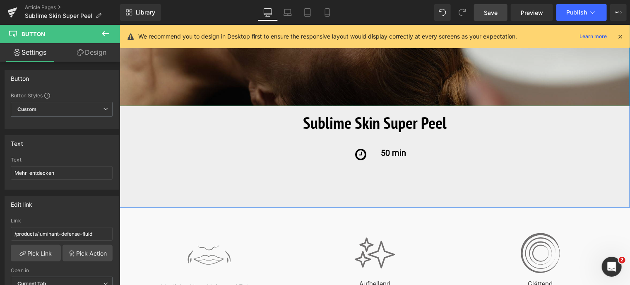
scroll to position [166, 0]
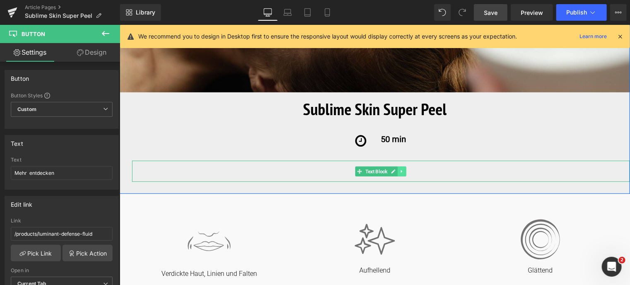
click at [403, 172] on icon at bounding box center [402, 171] width 5 height 5
click at [404, 172] on icon at bounding box center [406, 171] width 5 height 5
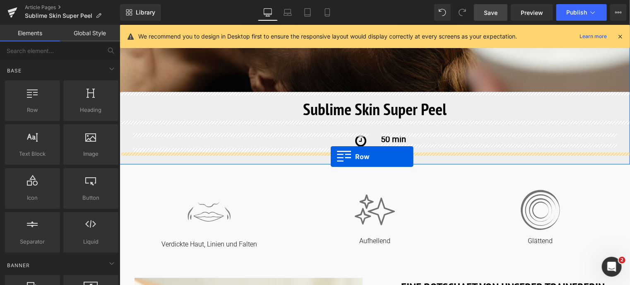
drag, startPoint x: 149, startPoint y: 127, endPoint x: 331, endPoint y: 156, distance: 183.8
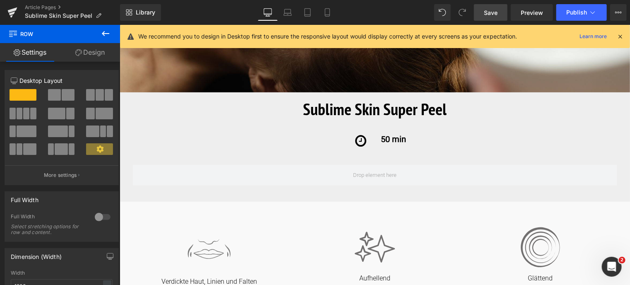
click at [101, 34] on icon at bounding box center [106, 34] width 10 height 10
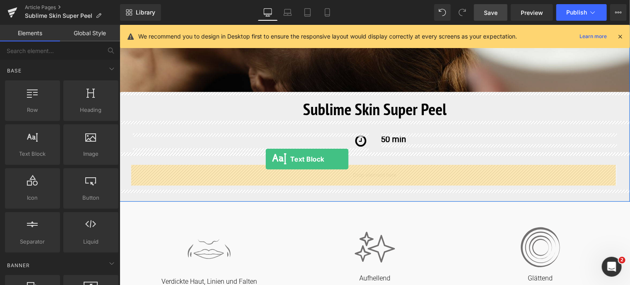
drag, startPoint x: 154, startPoint y: 174, endPoint x: 266, endPoint y: 159, distance: 112.4
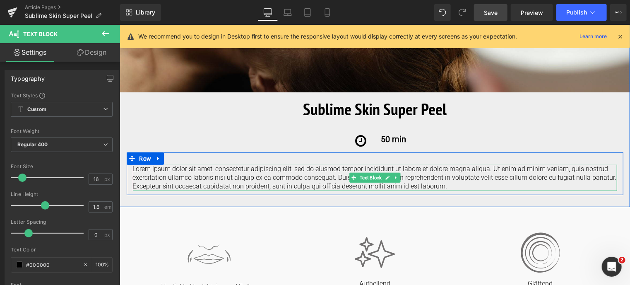
click at [459, 183] on p "Lorem ipsum dolor sit amet, consectetur adipiscing elit, sed do eiusmod tempor …" at bounding box center [375, 177] width 485 height 26
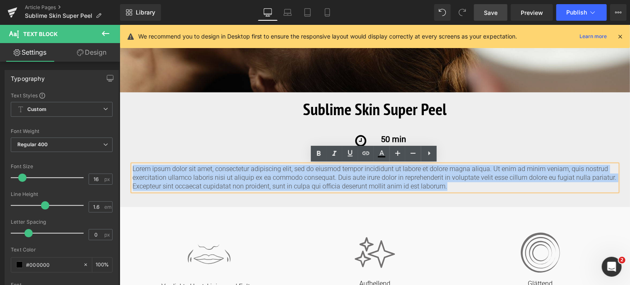
drag, startPoint x: 440, startPoint y: 186, endPoint x: 227, endPoint y: 189, distance: 213.4
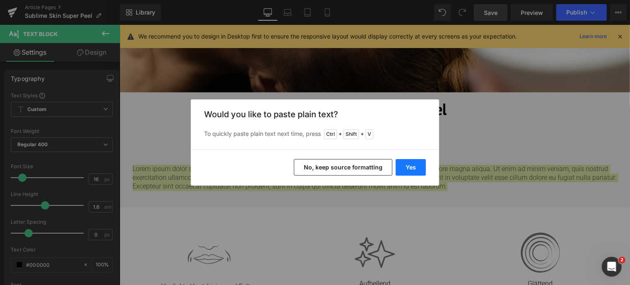
click at [416, 162] on button "Yes" at bounding box center [411, 167] width 30 height 17
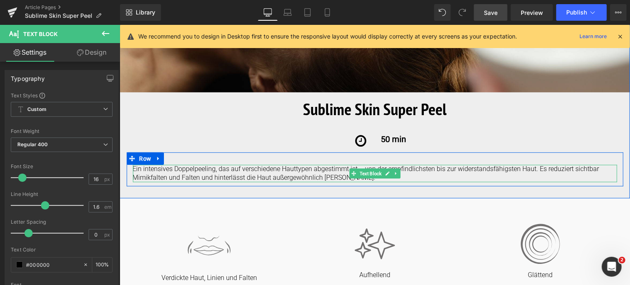
click at [338, 177] on p "Ein intensives Doppelpeeling, das auf verschiedene Hauttypen abgestimmt ist – v…" at bounding box center [375, 172] width 485 height 17
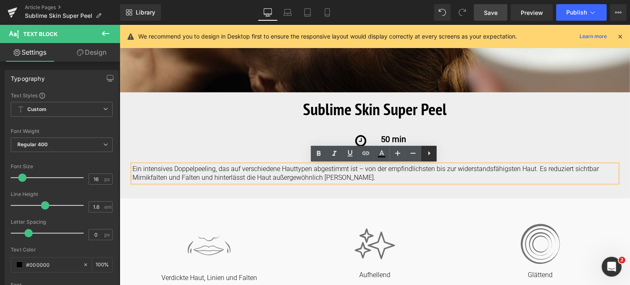
click at [428, 154] on icon at bounding box center [430, 153] width 10 height 10
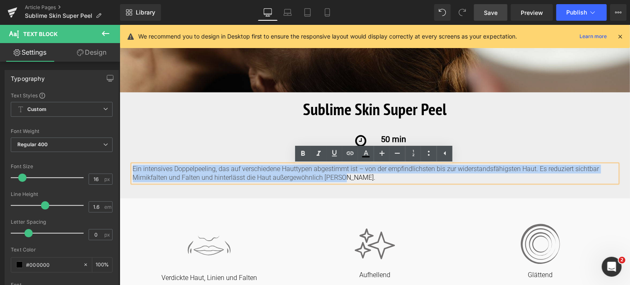
drag, startPoint x: 348, startPoint y: 175, endPoint x: 131, endPoint y: 166, distance: 217.3
click at [133, 166] on p "Ein intensives Doppelpeeling, das auf verschiedene Hauttypen abgestimmt ist – v…" at bounding box center [375, 172] width 485 height 17
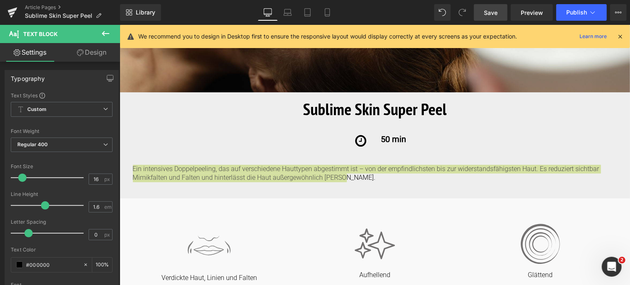
click at [89, 51] on link "Design" at bounding box center [92, 52] width 60 height 19
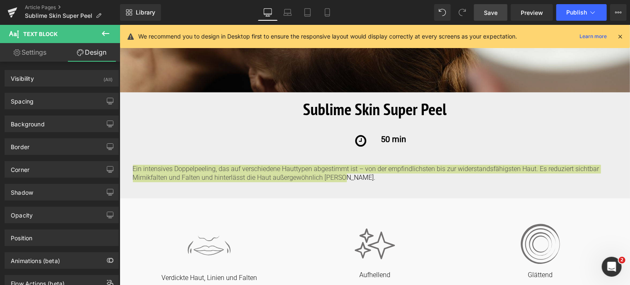
click at [29, 46] on link "Settings" at bounding box center [30, 52] width 60 height 19
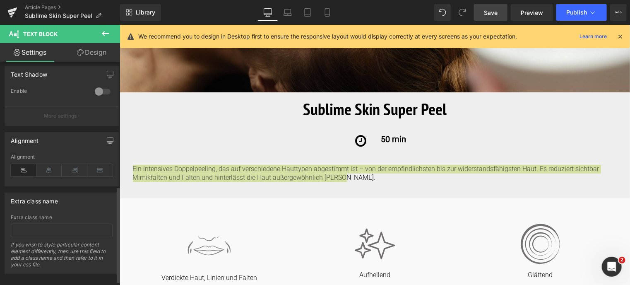
scroll to position [290, 0]
click at [46, 167] on icon at bounding box center [49, 169] width 26 height 12
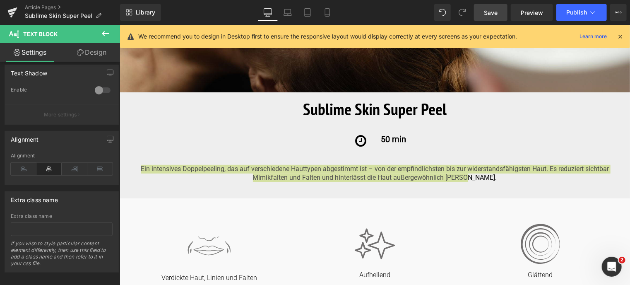
click at [492, 15] on span "Save" at bounding box center [491, 12] width 14 height 9
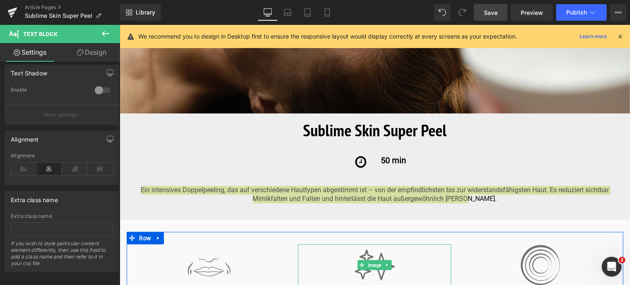
scroll to position [124, 0]
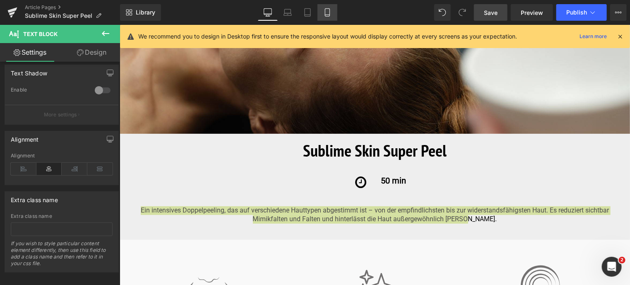
click at [326, 10] on icon at bounding box center [328, 12] width 8 height 8
type input "100"
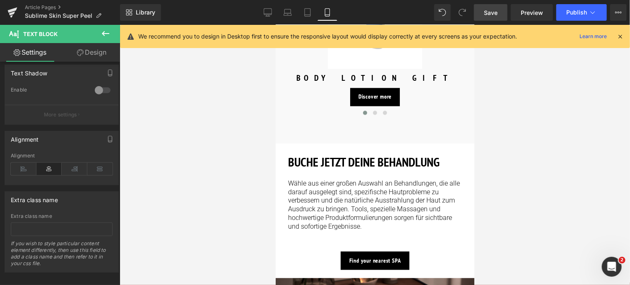
scroll to position [870, 0]
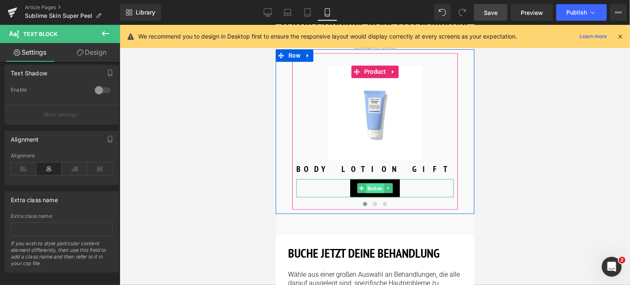
drag, startPoint x: 373, startPoint y: 164, endPoint x: 333, endPoint y: 203, distance: 56.2
click at [373, 183] on span "Button" at bounding box center [375, 188] width 18 height 10
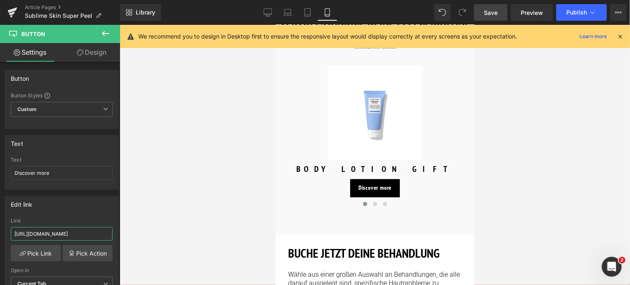
drag, startPoint x: 97, startPoint y: 232, endPoint x: -3, endPoint y: 214, distance: 101.8
click at [0, 214] on html "Button You are previewing how the will restyle your page. You can not edit Elem…" at bounding box center [315, 142] width 630 height 285
type input "/products/sublime-skin-micropeel-lotion"
drag, startPoint x: 54, startPoint y: 174, endPoint x: 8, endPoint y: 156, distance: 49.5
click at [10, 175] on div "Discover more Text Discover more" at bounding box center [62, 173] width 114 height 32
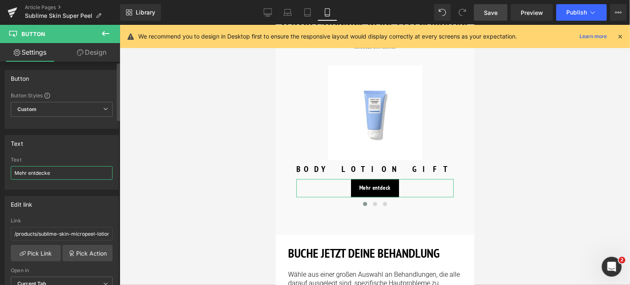
type input "Mehr entdecken"
drag, startPoint x: 60, startPoint y: 170, endPoint x: 8, endPoint y: 179, distance: 52.1
click at [8, 179] on div "Mehr entdecken Text Mehr entdecken" at bounding box center [62, 173] width 114 height 32
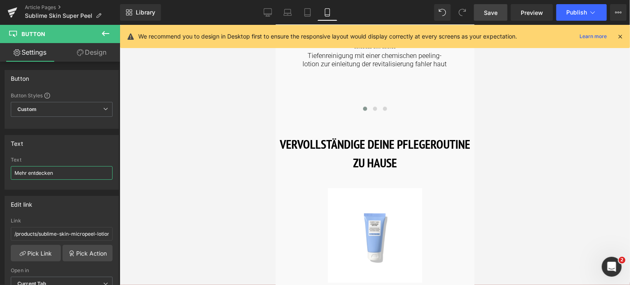
scroll to position [746, 0]
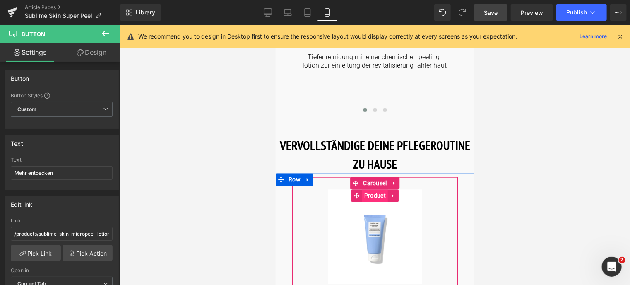
click at [372, 189] on span "Product" at bounding box center [375, 195] width 26 height 12
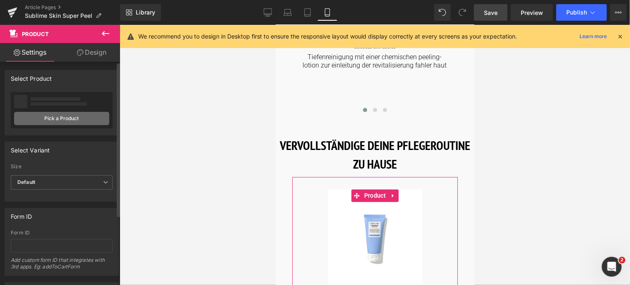
click at [74, 116] on link "Pick a Product" at bounding box center [61, 118] width 95 height 13
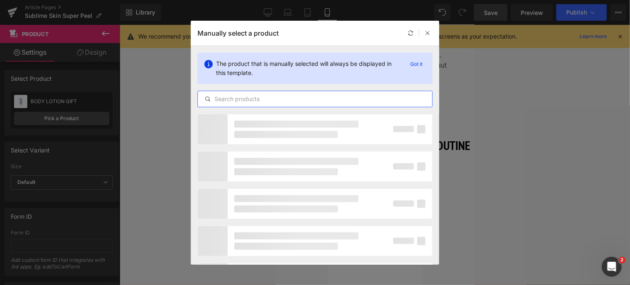
click at [285, 97] on input "text" at bounding box center [315, 99] width 234 height 10
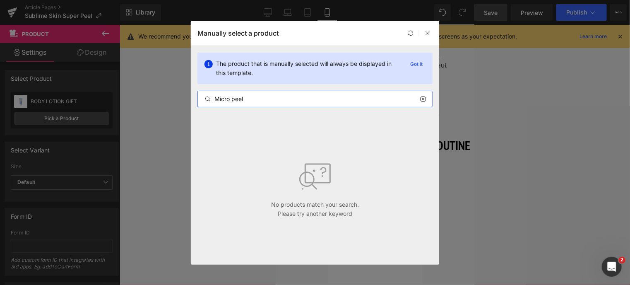
drag, startPoint x: 275, startPoint y: 100, endPoint x: 187, endPoint y: 92, distance: 88.2
click at [182, 96] on div "Manually select a product The product that is manually selected will always be …" at bounding box center [315, 142] width 630 height 285
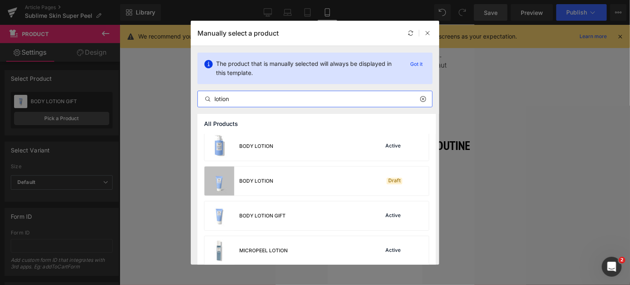
scroll to position [80, 0]
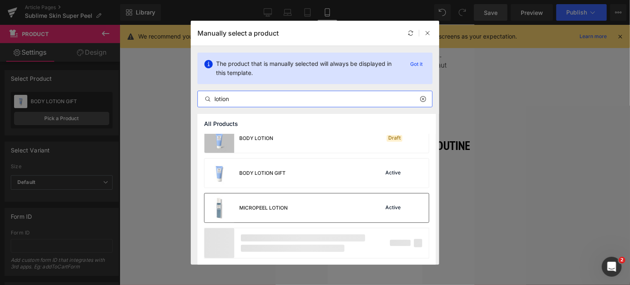
type input "lotion"
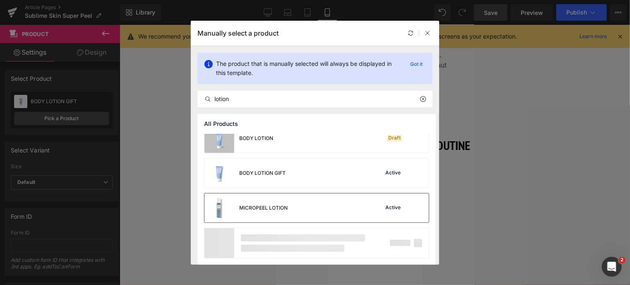
click at [318, 200] on div "MICROPEEL LOTION Active" at bounding box center [317, 207] width 225 height 29
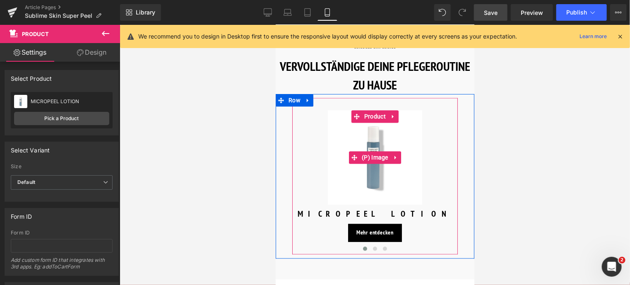
scroll to position [828, 0]
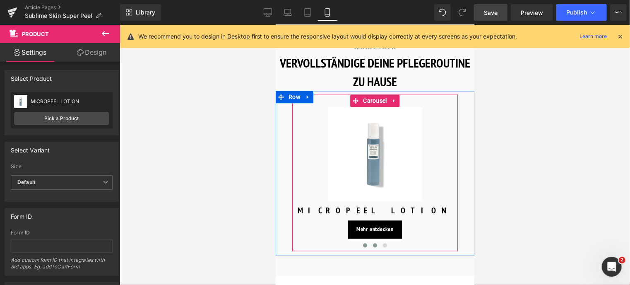
click at [374, 243] on span at bounding box center [375, 245] width 4 height 4
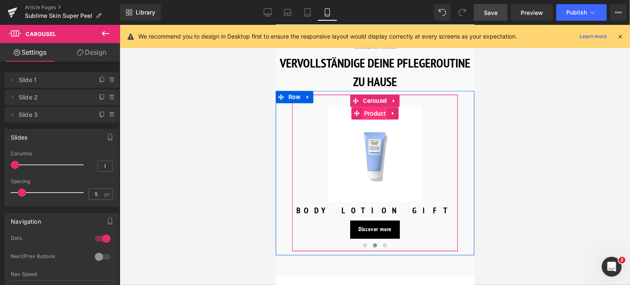
click at [371, 107] on span "Product" at bounding box center [375, 113] width 26 height 12
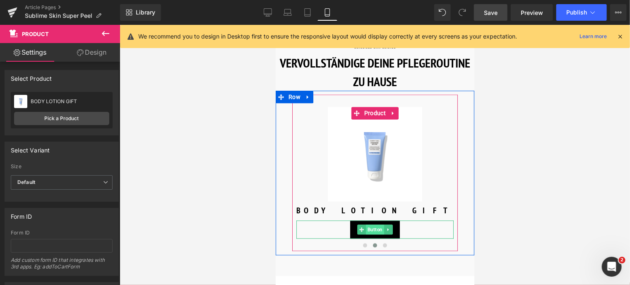
click at [373, 224] on span "Button" at bounding box center [375, 229] width 18 height 10
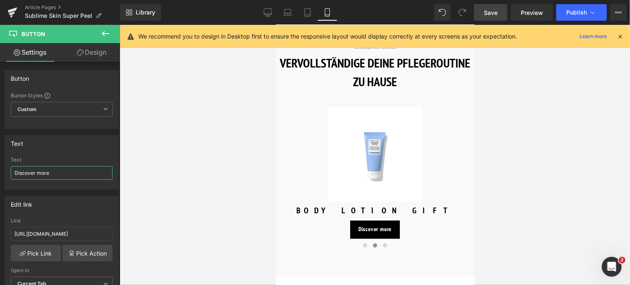
drag, startPoint x: 60, startPoint y: 171, endPoint x: -3, endPoint y: 160, distance: 64.8
click at [0, 160] on html "Button You are previewing how the will restyle your page. You can not edit Elem…" at bounding box center [315, 142] width 630 height 285
type input "Mehr entdecken"
drag, startPoint x: 97, startPoint y: 233, endPoint x: -3, endPoint y: 235, distance: 99.8
click at [0, 235] on html "Button You are previewing how the will restyle your page. You can not edit Elem…" at bounding box center [315, 142] width 630 height 285
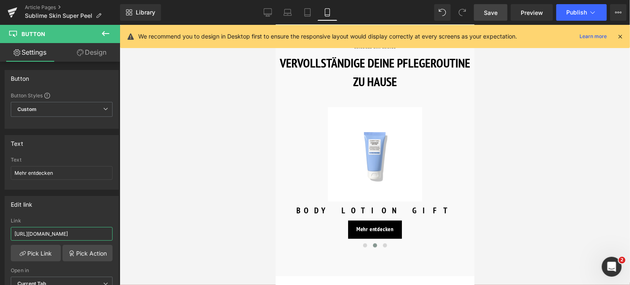
type input "/products/luminant-cream"
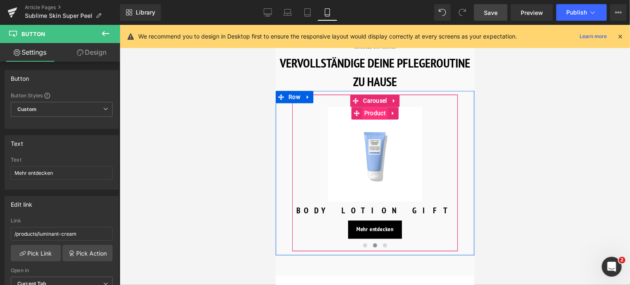
click at [371, 106] on span "Product" at bounding box center [375, 112] width 26 height 12
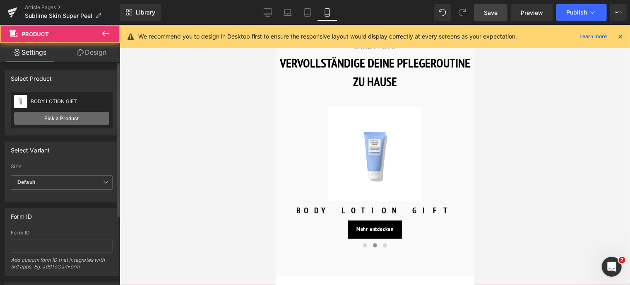
click at [78, 117] on link "Pick a Product" at bounding box center [61, 118] width 95 height 13
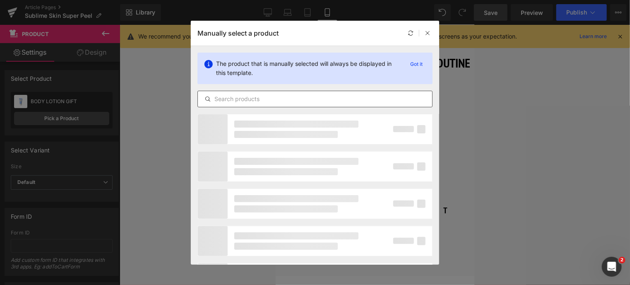
click at [252, 102] on input "text" at bounding box center [315, 99] width 234 height 10
type input "L"
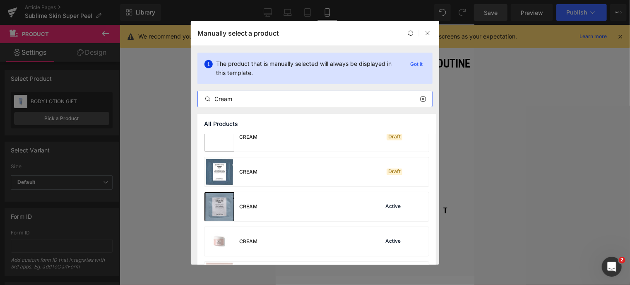
scroll to position [373, 0]
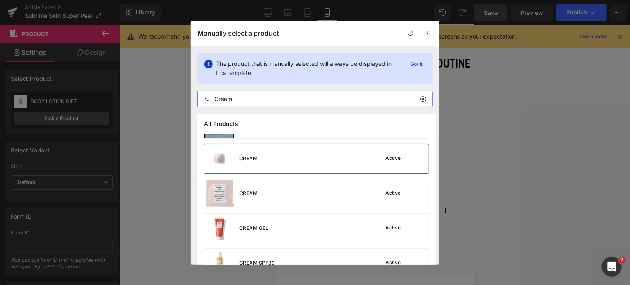
type input "Cream"
click at [287, 163] on div "CREAM Active" at bounding box center [317, 158] width 225 height 29
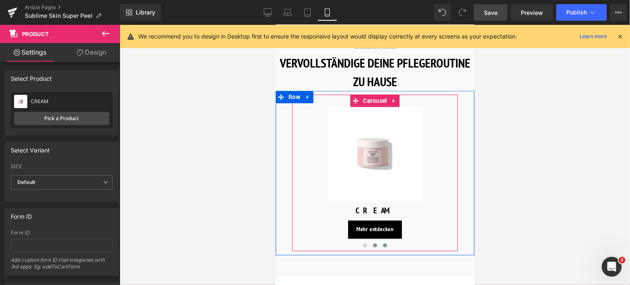
click at [384, 243] on span at bounding box center [385, 245] width 4 height 4
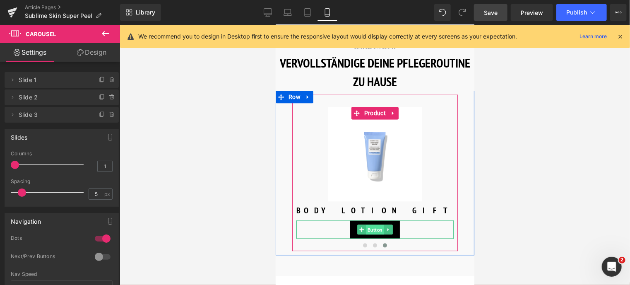
click at [373, 225] on span "Button" at bounding box center [375, 230] width 18 height 10
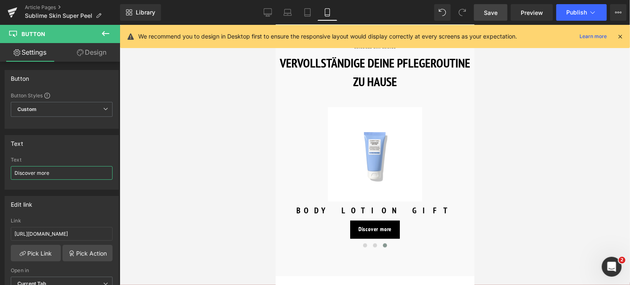
drag, startPoint x: 61, startPoint y: 169, endPoint x: -3, endPoint y: 169, distance: 64.6
click at [0, 169] on html "Button You are previewing how the will restyle your page. You can not edit Elem…" at bounding box center [315, 142] width 630 height 285
type input "Mehr entdecken"
click at [98, 232] on input "https://world.comfortzoneskin.com/products/luminant-defense-fluid" at bounding box center [62, 234] width 102 height 14
drag, startPoint x: 98, startPoint y: 232, endPoint x: -3, endPoint y: 225, distance: 101.3
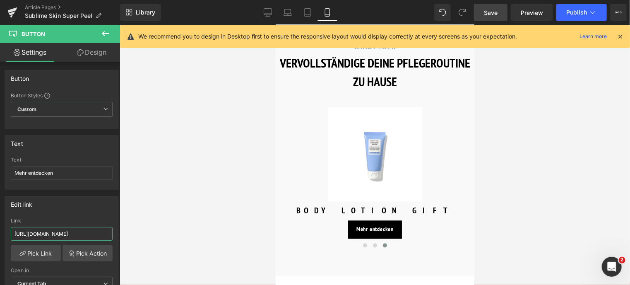
click at [0, 225] on html "Button You are previewing how the will restyle your page. You can not edit Elem…" at bounding box center [315, 142] width 630 height 285
type input "/products/luminant-defense-fluid"
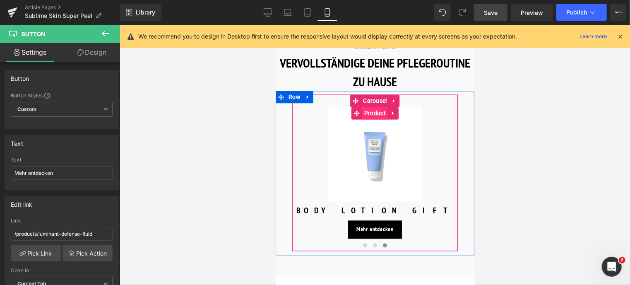
click at [376, 106] on span "Product" at bounding box center [375, 112] width 26 height 12
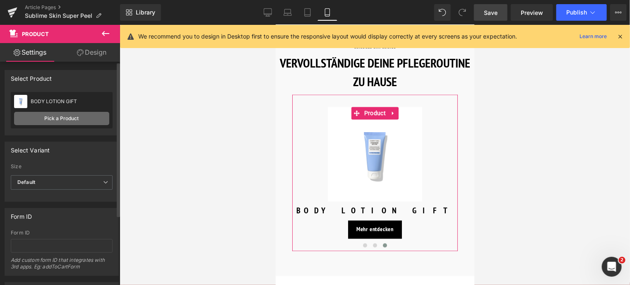
click at [35, 122] on link "Pick a Product" at bounding box center [61, 118] width 95 height 13
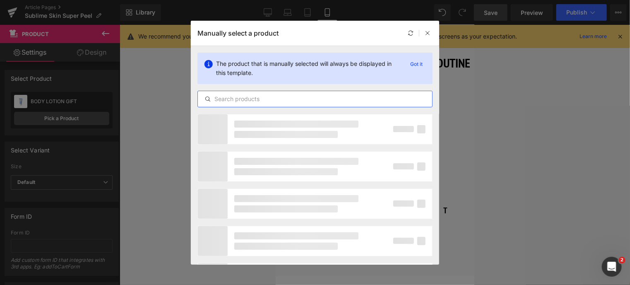
click at [304, 101] on input "text" at bounding box center [315, 99] width 234 height 10
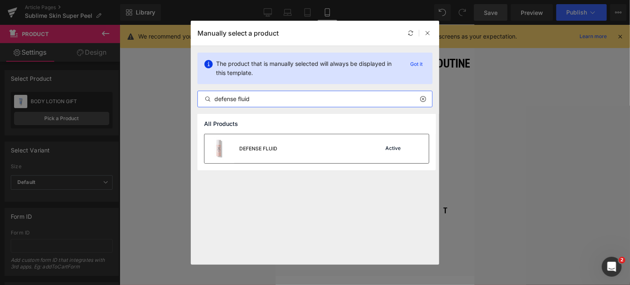
type input "defense fluid"
click at [295, 140] on div "DEFENSE FLUID Active" at bounding box center [317, 148] width 225 height 29
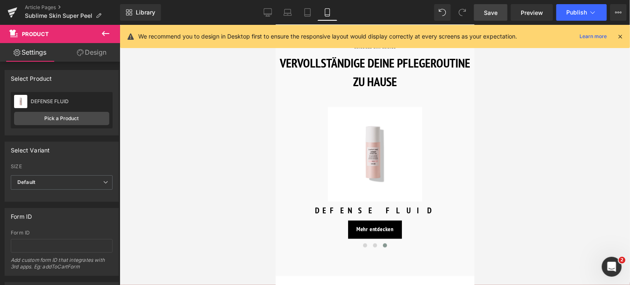
drag, startPoint x: 494, startPoint y: 13, endPoint x: 142, endPoint y: 144, distance: 375.5
click at [494, 13] on span "Save" at bounding box center [491, 12] width 14 height 9
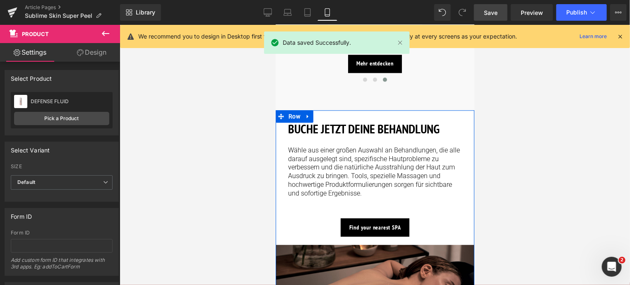
scroll to position [1118, 0]
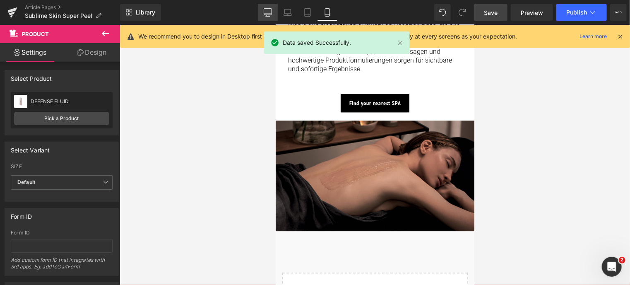
click at [268, 11] on icon at bounding box center [268, 12] width 8 height 8
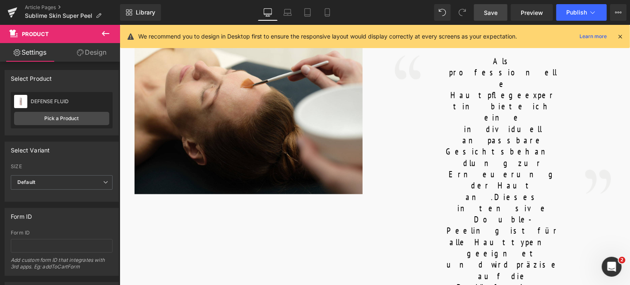
scroll to position [580, 0]
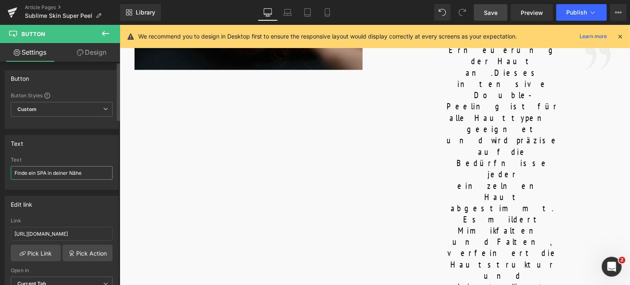
drag, startPoint x: 88, startPoint y: 170, endPoint x: 7, endPoint y: 185, distance: 82.5
click at [7, 185] on div "Finde ein SPA in deiner Nähe Text Finde ein SPA in deiner Nähe" at bounding box center [62, 173] width 114 height 32
click at [330, 14] on icon at bounding box center [327, 13] width 5 height 8
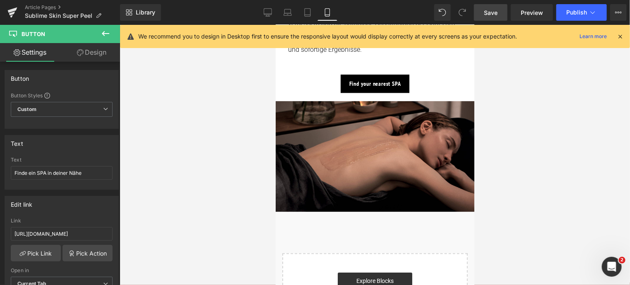
scroll to position [1031, 0]
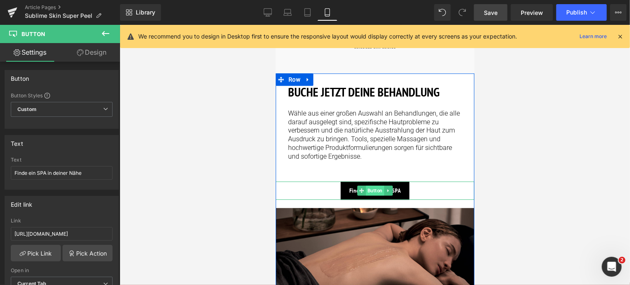
click at [369, 185] on span "Button" at bounding box center [375, 190] width 18 height 10
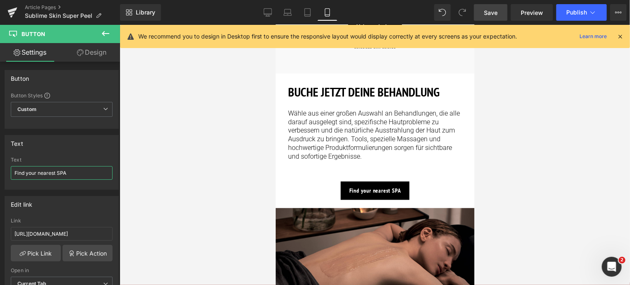
drag, startPoint x: 73, startPoint y: 174, endPoint x: -3, endPoint y: 175, distance: 76.2
click at [0, 175] on html "Button You are previewing how the will restyle your page. You can not edit Elem…" at bounding box center [315, 142] width 630 height 285
paste input "e ein SPA in deiner Nähe"
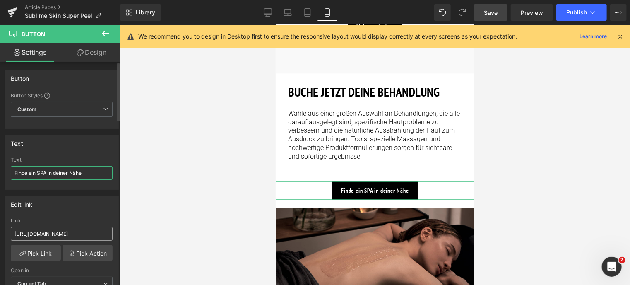
type input "Finde ein SPA in deiner Nähe"
drag, startPoint x: 95, startPoint y: 233, endPoint x: -3, endPoint y: 228, distance: 98.7
click at [0, 228] on html "Button You are previewing how the will restyle your page. You can not edit Elem…" at bounding box center [315, 142] width 630 height 285
type input "/pages/spa-locator?_gl=1*17ps2ce*_up*MQ..&gclid=CjwKCAjwxNW2BhAkEiwA24Cm9Ew9Tuk…"
click at [491, 18] on link "Save" at bounding box center [491, 12] width 34 height 17
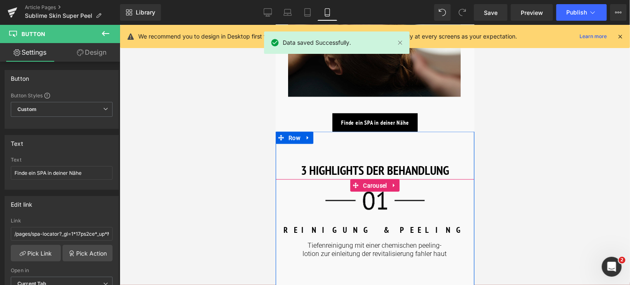
scroll to position [451, 0]
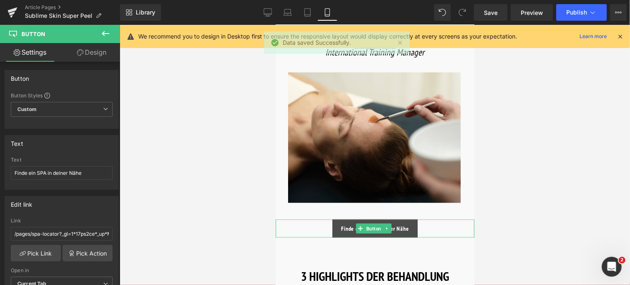
click at [346, 225] on span "Finde ein SPA in deiner Nähe" at bounding box center [375, 228] width 68 height 7
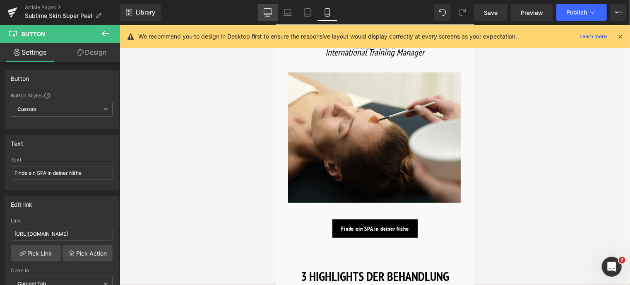
click at [267, 12] on icon at bounding box center [268, 12] width 8 height 8
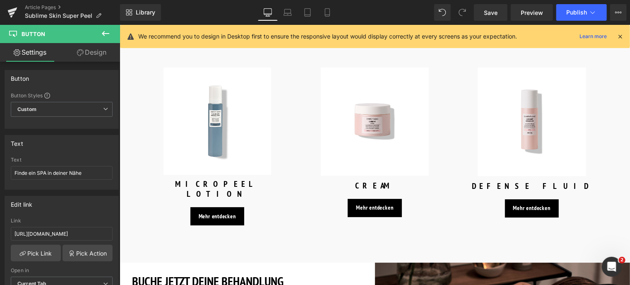
scroll to position [1160, 0]
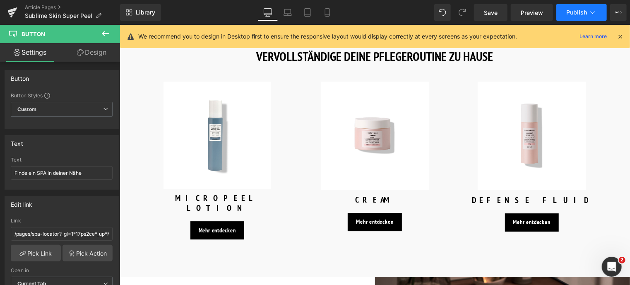
click at [587, 12] on span "Publish" at bounding box center [577, 12] width 21 height 7
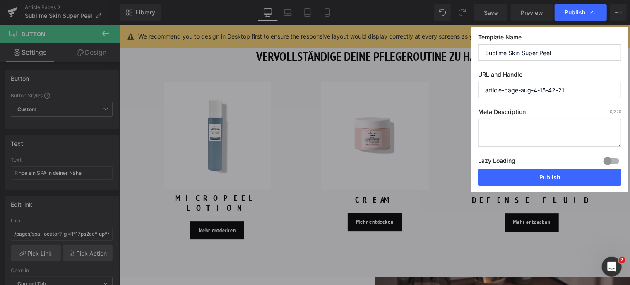
drag, startPoint x: 567, startPoint y: 57, endPoint x: 419, endPoint y: 63, distance: 148.0
click at [419, 63] on div "Publish Template Name Sublime Skin Super Peel URL and Handle article-page-aug-4…" at bounding box center [315, 142] width 630 height 285
drag, startPoint x: 580, startPoint y: 88, endPoint x: 464, endPoint y: 88, distance: 116.0
click at [464, 88] on div "Publish Template Name Sublime Skin Super Peel URL and Handle article-page-aug-4…" at bounding box center [315, 142] width 630 height 285
paste input "Sublime Skin Super Peel"
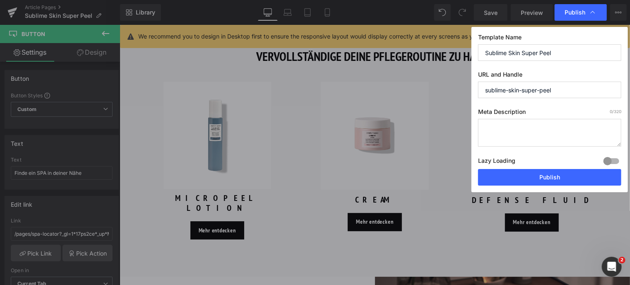
type input "sublime-skin-super-peel"
click at [502, 129] on textarea at bounding box center [549, 133] width 143 height 28
paste textarea "Ein intensives Doppelpeeling zur Reduktion von Mimikfalten und Falten."
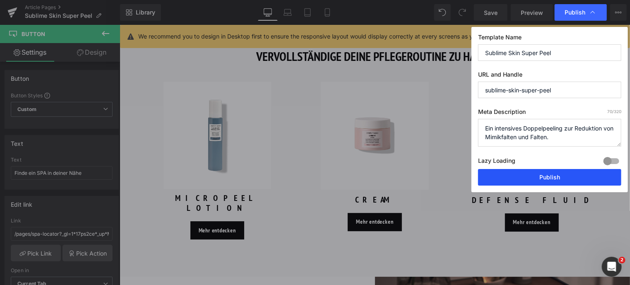
type textarea "Ein intensives Doppelpeeling zur Reduktion von Mimikfalten und Falten."
click at [565, 178] on button "Publish" at bounding box center [549, 177] width 143 height 17
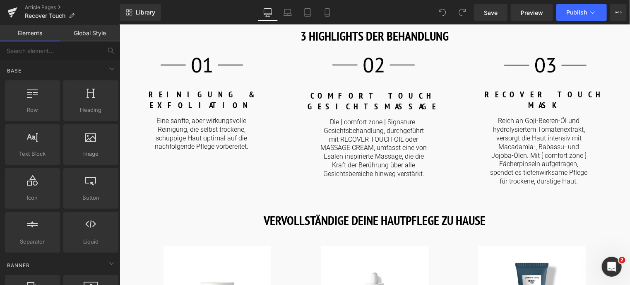
scroll to position [994, 0]
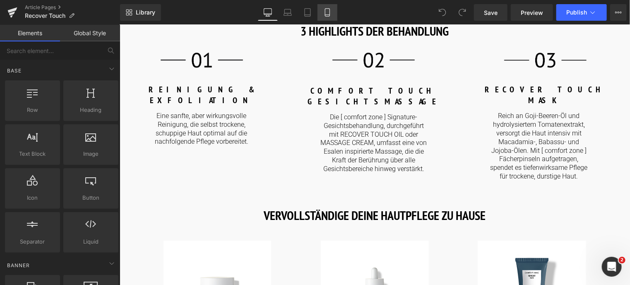
click at [329, 16] on icon at bounding box center [327, 13] width 5 height 8
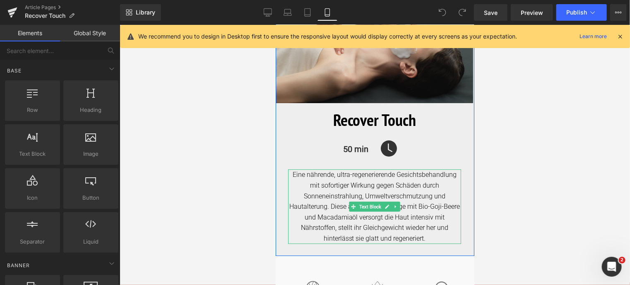
scroll to position [0, 0]
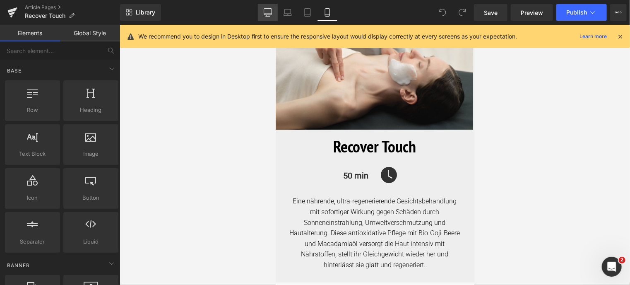
click at [266, 10] on icon at bounding box center [268, 12] width 8 height 8
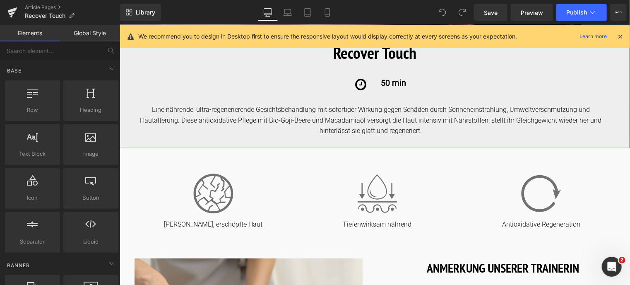
scroll to position [346, 0]
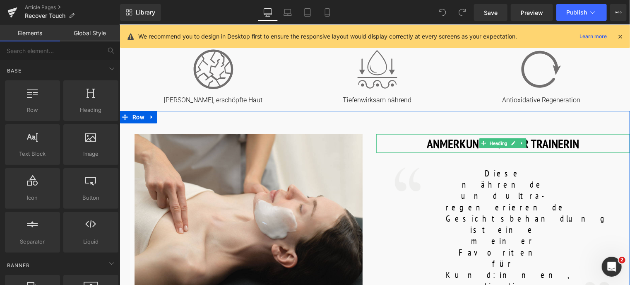
click at [432, 145] on h1 "ANMERKUNG UNSERER TRAINERIN" at bounding box center [503, 143] width 254 height 19
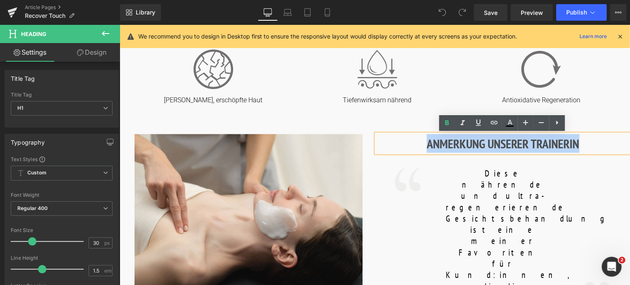
drag, startPoint x: 427, startPoint y: 145, endPoint x: 592, endPoint y: 133, distance: 165.3
click at [592, 134] on div "ANMERKUNG UNSERER TRAINERIN" at bounding box center [503, 143] width 254 height 19
copy h1 "ANMERKUNG UNSERER TRAINERIN"
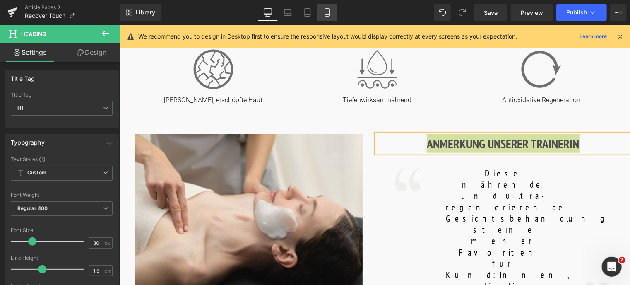
click at [328, 12] on icon at bounding box center [328, 12] width 8 height 8
type input "24"
type input "100"
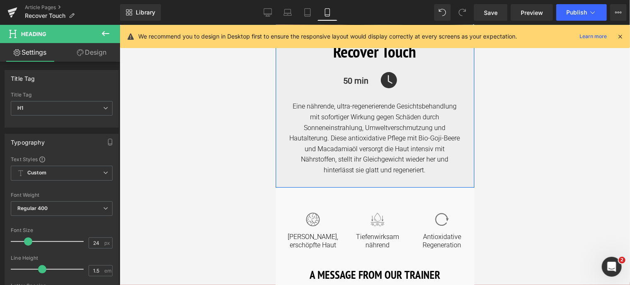
scroll to position [166, 0]
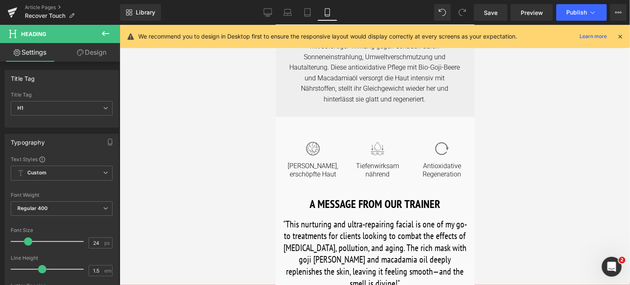
click at [307, 205] on h1 "A MESSAGE FROM OUR TRAINER" at bounding box center [375, 203] width 186 height 17
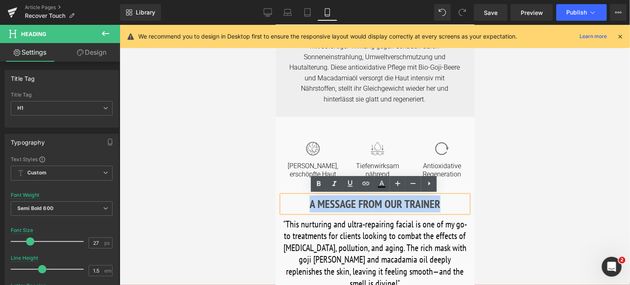
drag, startPoint x: 307, startPoint y: 204, endPoint x: 448, endPoint y: 194, distance: 140.7
click at [448, 195] on div "A MESSAGE FROM OUR TRAINER" at bounding box center [375, 203] width 186 height 17
paste div
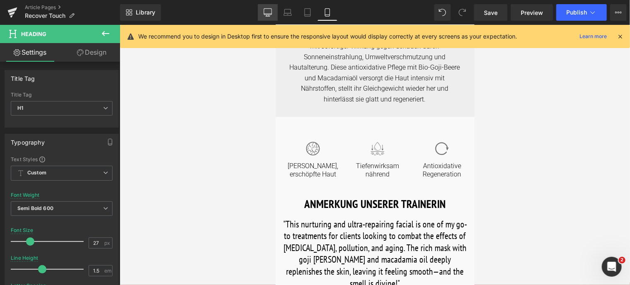
click at [266, 10] on icon at bounding box center [268, 12] width 8 height 8
type input "30"
type input "100"
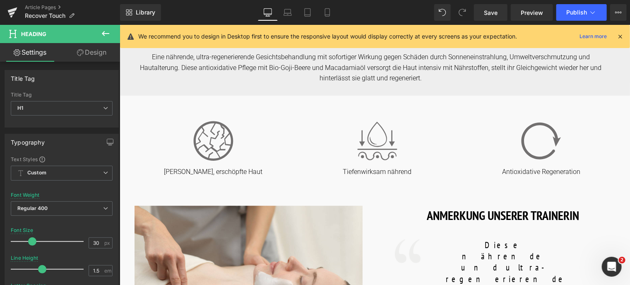
scroll to position [373, 0]
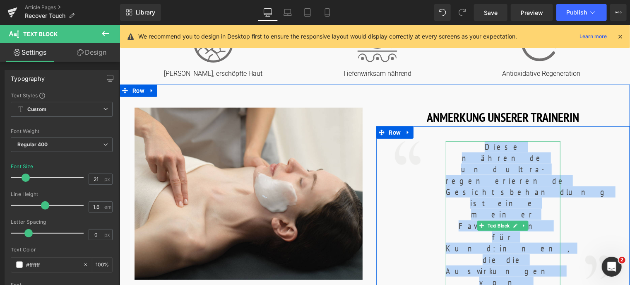
drag, startPoint x: 464, startPoint y: 148, endPoint x: 537, endPoint y: 274, distance: 145.5
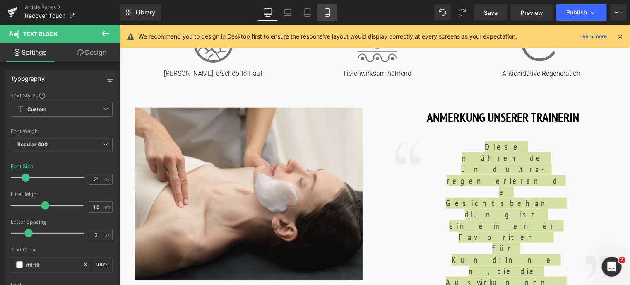
click at [329, 13] on icon at bounding box center [328, 12] width 8 height 8
type input "22"
type input "100"
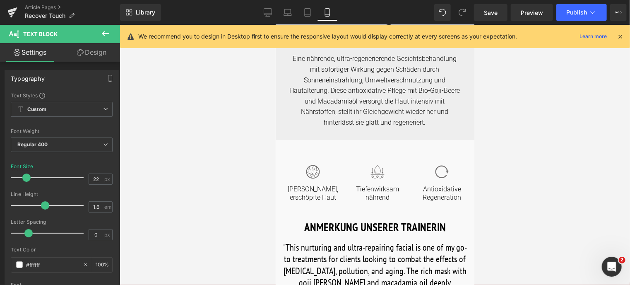
scroll to position [207, 0]
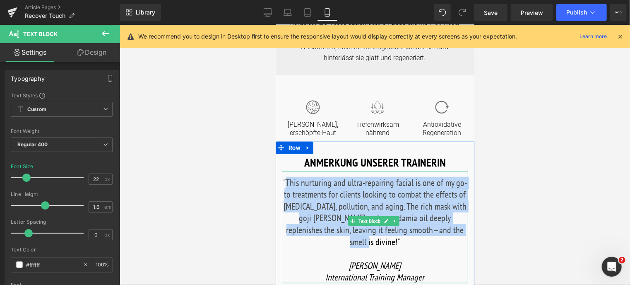
drag, startPoint x: 288, startPoint y: 180, endPoint x: 452, endPoint y: 229, distance: 171.4
click at [452, 229] on font ""This nurturing and ultra-repairing facial is one of my go-to treatments for cl…" at bounding box center [375, 211] width 184 height 71
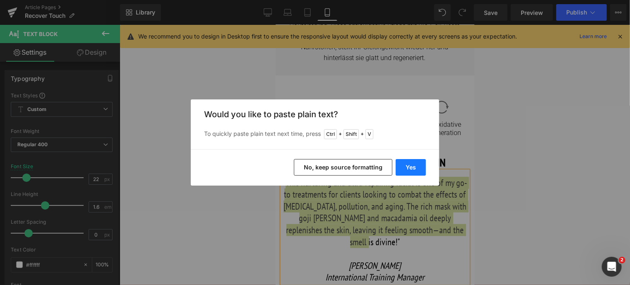
click at [408, 169] on button "Yes" at bounding box center [411, 167] width 30 height 17
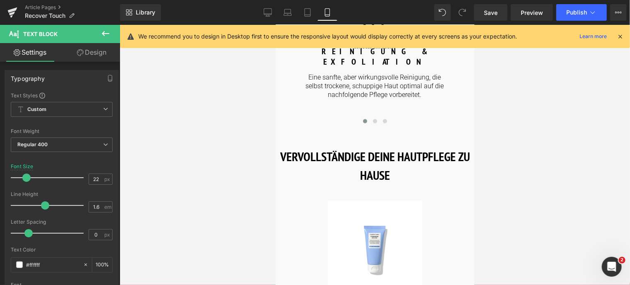
scroll to position [828, 0]
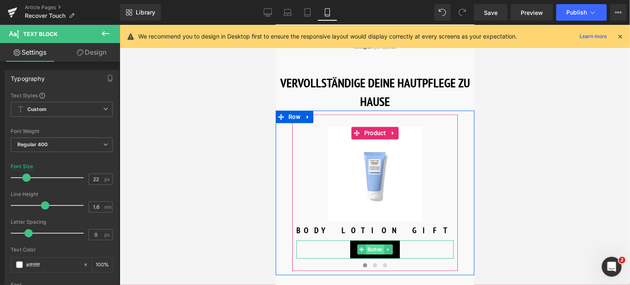
click at [370, 244] on span "Button" at bounding box center [375, 249] width 18 height 10
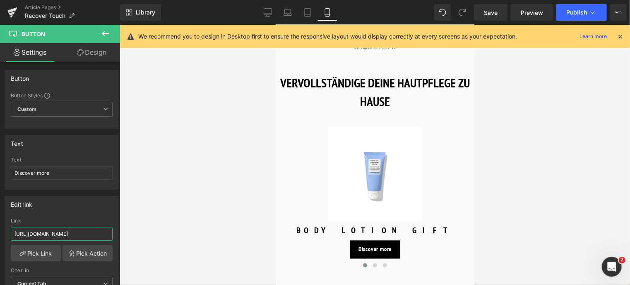
drag, startPoint x: 96, startPoint y: 232, endPoint x: -3, endPoint y: 233, distance: 99.4
click at [0, 233] on html "Button You are previewing how the will restyle your page. You can not edit Elem…" at bounding box center [315, 142] width 630 height 285
type input "/products/renight-cream"
drag, startPoint x: 60, startPoint y: 172, endPoint x: 4, endPoint y: 163, distance: 57.4
click at [0, 168] on html "Button You are previewing how the will restyle your page. You can not edit Elem…" at bounding box center [315, 142] width 630 height 285
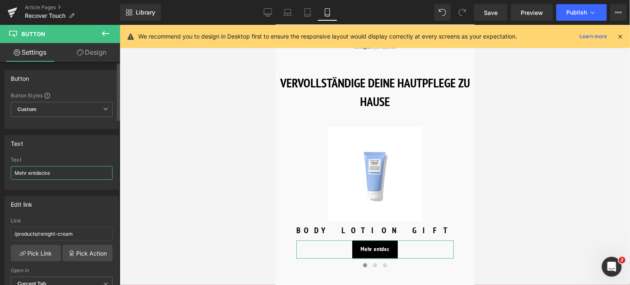
type input "Mehr entdecken"
drag, startPoint x: 53, startPoint y: 175, endPoint x: -3, endPoint y: 172, distance: 56.8
click at [0, 172] on html "Button You are previewing how the will restyle your page. You can not edit Elem…" at bounding box center [315, 142] width 630 height 285
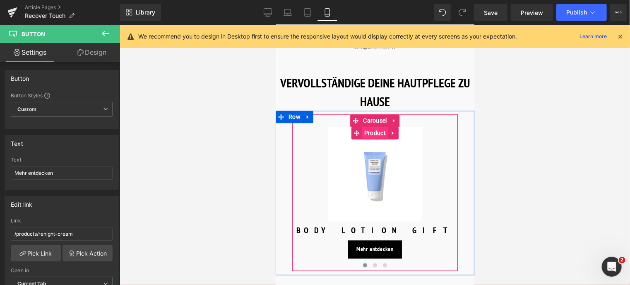
click at [375, 126] on span "Product" at bounding box center [375, 132] width 26 height 12
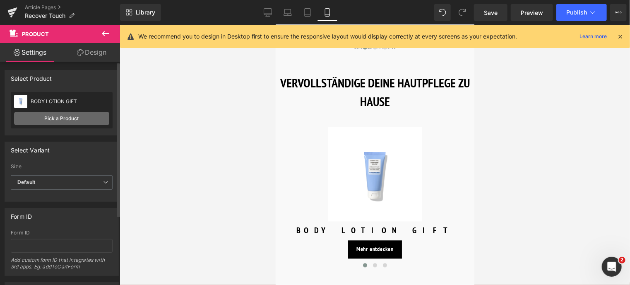
click at [81, 121] on link "Pick a Product" at bounding box center [61, 118] width 95 height 13
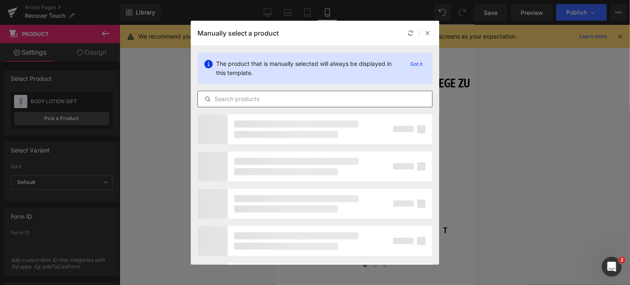
click at [244, 99] on input "text" at bounding box center [315, 99] width 234 height 10
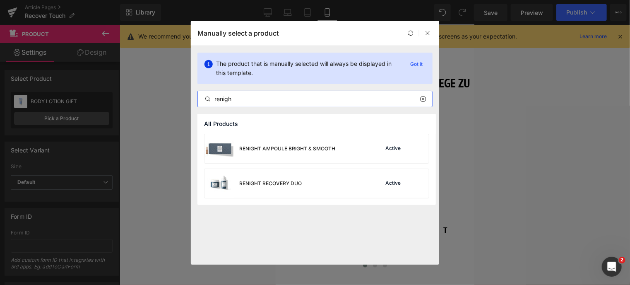
drag, startPoint x: 243, startPoint y: 98, endPoint x: 194, endPoint y: 101, distance: 49.4
click at [194, 101] on div "The product that is manually selected will always be displayed in this template…" at bounding box center [315, 80] width 249 height 68
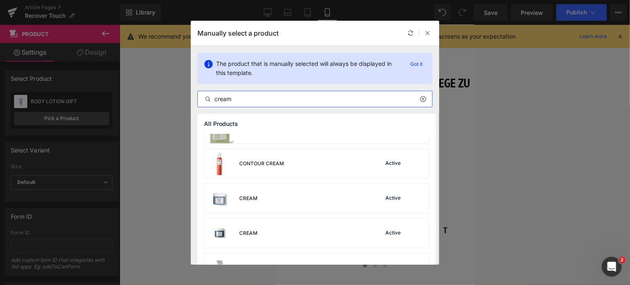
scroll to position [166, 0]
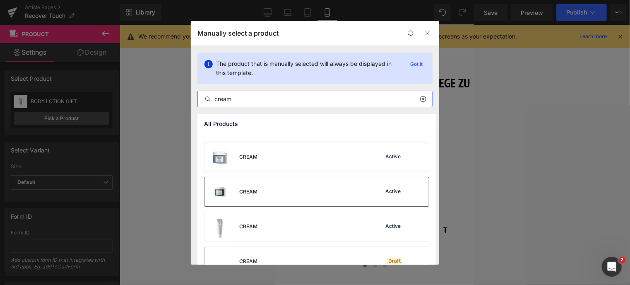
type input "cream"
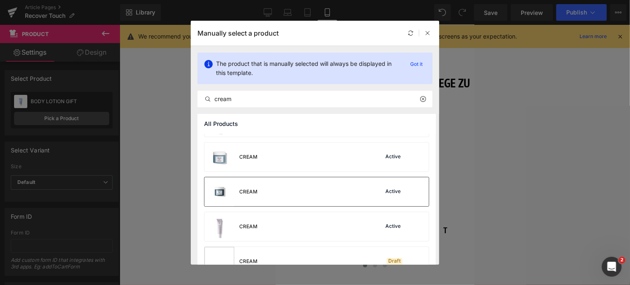
click at [307, 188] on div "CREAM Active" at bounding box center [317, 191] width 225 height 29
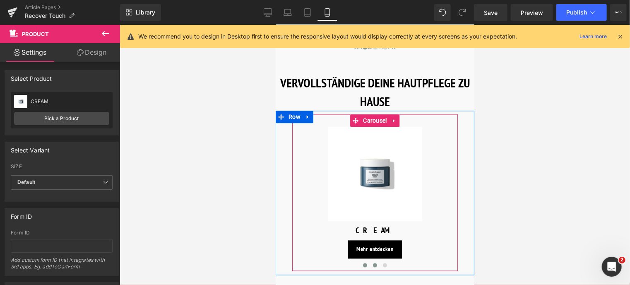
click at [374, 261] on button at bounding box center [375, 265] width 10 height 8
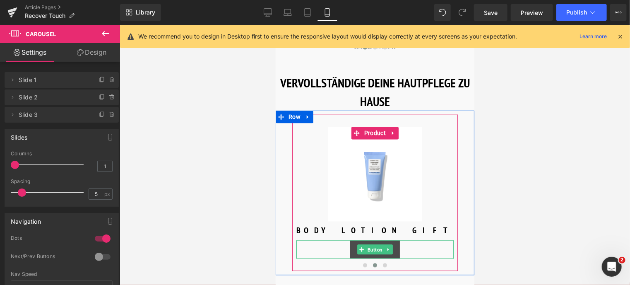
click at [374, 244] on span "Button" at bounding box center [375, 249] width 18 height 10
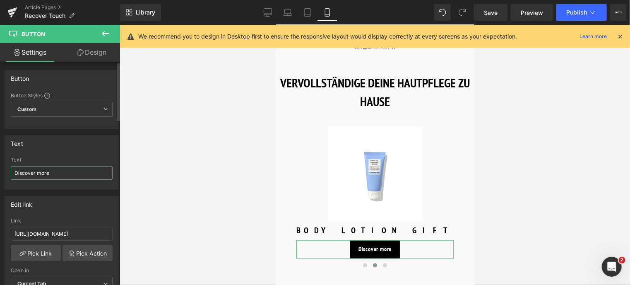
drag, startPoint x: 59, startPoint y: 174, endPoint x: 10, endPoint y: 183, distance: 49.7
click at [10, 183] on div "Discover more Text Discover more" at bounding box center [62, 173] width 114 height 32
paste input "Mehr entdecken"
type input "Mehr entdecken"
drag, startPoint x: 97, startPoint y: 232, endPoint x: -3, endPoint y: 227, distance: 100.4
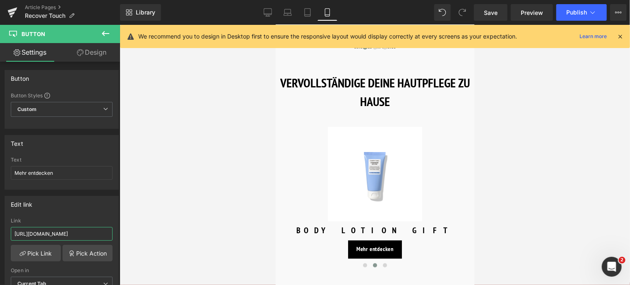
click at [0, 227] on html "Button You are previewing how the will restyle your page. You can not edit Elem…" at bounding box center [315, 142] width 630 height 285
type input "/products/renight-oil"
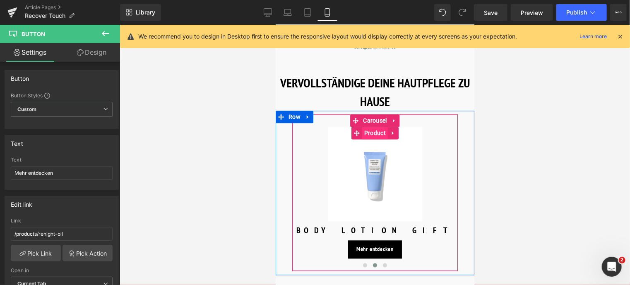
click at [376, 126] on span "Product" at bounding box center [375, 132] width 26 height 12
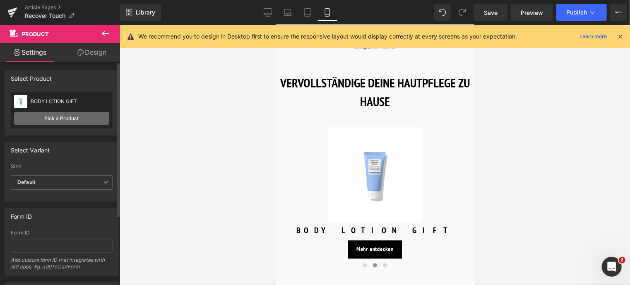
click at [46, 120] on link "Pick a Product" at bounding box center [61, 118] width 95 height 13
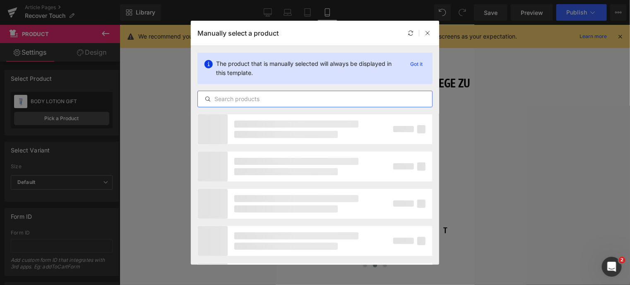
click at [249, 102] on input "text" at bounding box center [315, 99] width 234 height 10
type input "R"
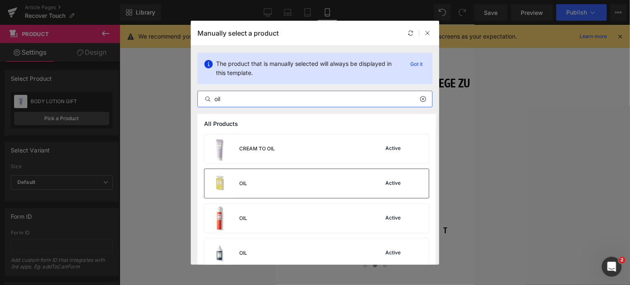
scroll to position [41, 0]
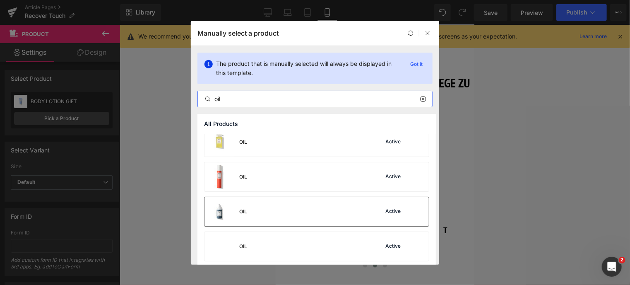
type input "oil"
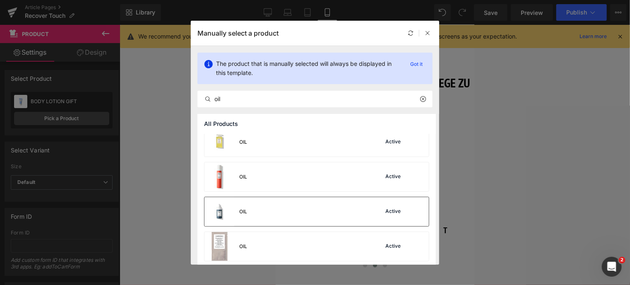
click at [288, 220] on div "OIL Active" at bounding box center [317, 211] width 225 height 29
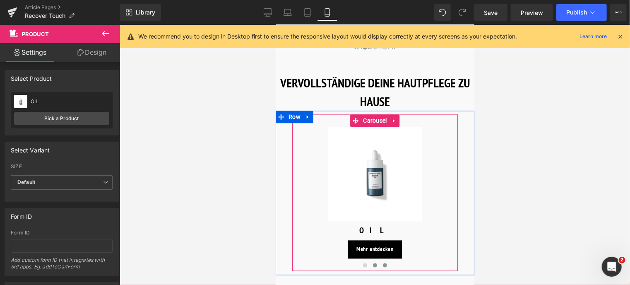
click at [385, 261] on button at bounding box center [385, 265] width 10 height 8
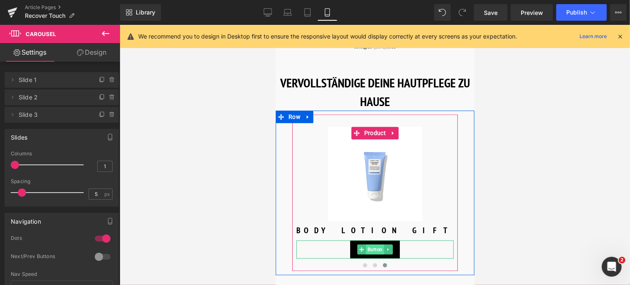
click at [374, 244] on span "Button" at bounding box center [375, 249] width 18 height 10
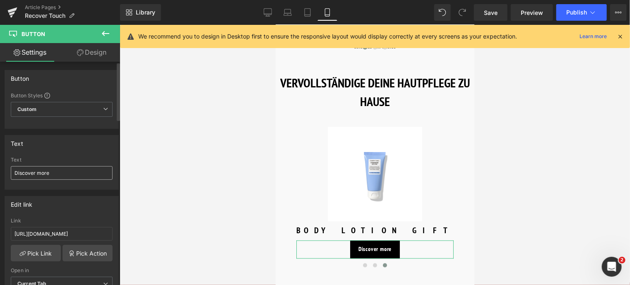
drag, startPoint x: 58, startPoint y: 165, endPoint x: 46, endPoint y: 167, distance: 12.6
click at [46, 167] on div "Text Discover more" at bounding box center [62, 173] width 102 height 32
drag, startPoint x: 58, startPoint y: 171, endPoint x: -3, endPoint y: 161, distance: 61.8
click at [0, 161] on html "Button You are previewing how the will restyle your page. You can not edit Elem…" at bounding box center [315, 142] width 630 height 285
paste input "Mehr entdecken"
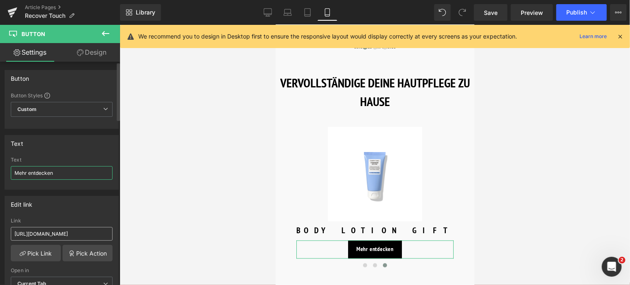
type input "Mehr entdecken"
drag, startPoint x: 97, startPoint y: 232, endPoint x: -3, endPoint y: 226, distance: 100.0
click at [0, 226] on html "Button You are previewing how the will restyle your page. You can not edit Elem…" at bounding box center [315, 142] width 630 height 285
type input "/products/renight-mask"
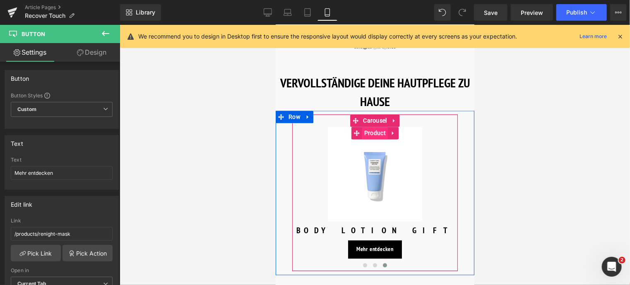
click at [376, 126] on span "Product" at bounding box center [375, 132] width 26 height 12
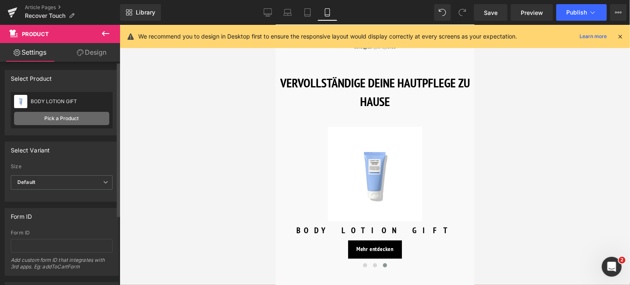
click at [47, 121] on link "Pick a Product" at bounding box center [61, 118] width 95 height 13
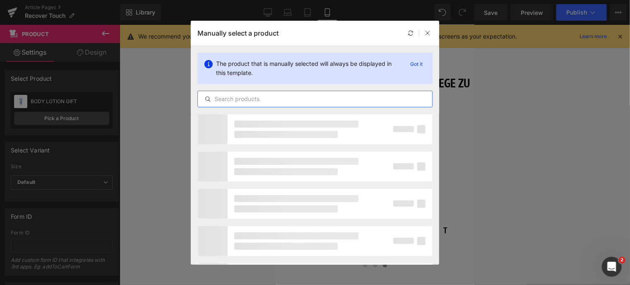
click at [254, 101] on input "text" at bounding box center [315, 99] width 234 height 10
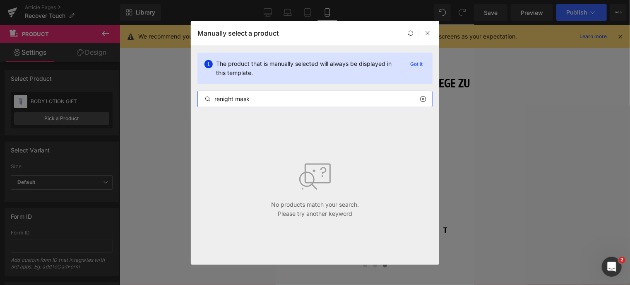
drag, startPoint x: 254, startPoint y: 100, endPoint x: 206, endPoint y: 101, distance: 47.6
click at [206, 101] on div "renight mask" at bounding box center [315, 99] width 234 height 10
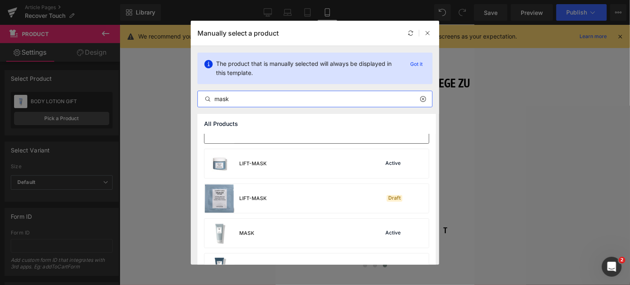
scroll to position [166, 0]
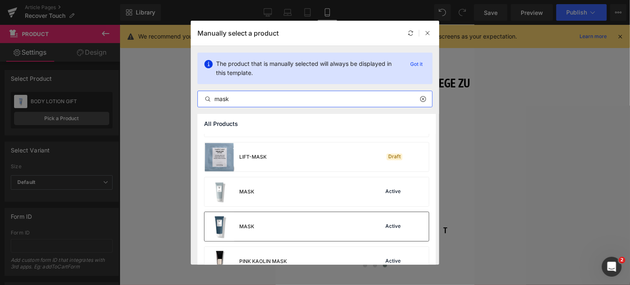
type input "mask"
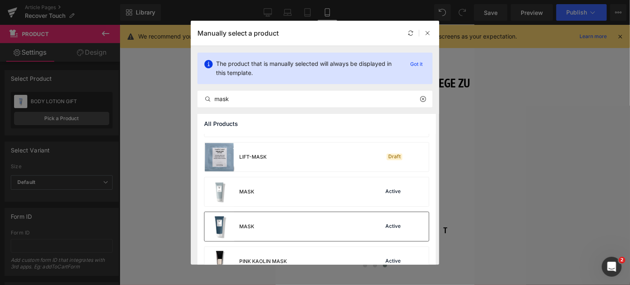
click at [306, 222] on div "MASK Active" at bounding box center [317, 226] width 225 height 29
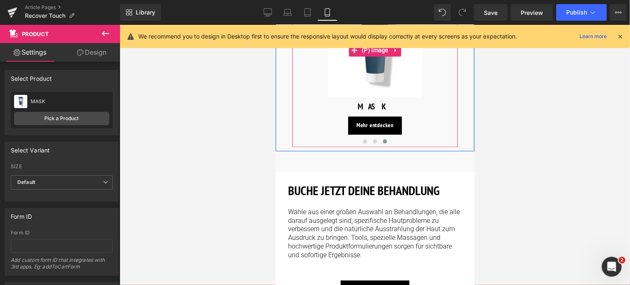
scroll to position [953, 0]
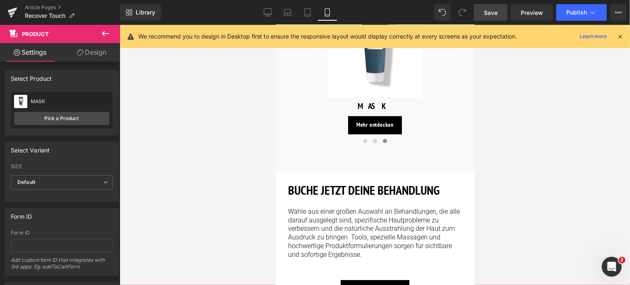
click at [490, 8] on span "Save" at bounding box center [491, 12] width 14 height 9
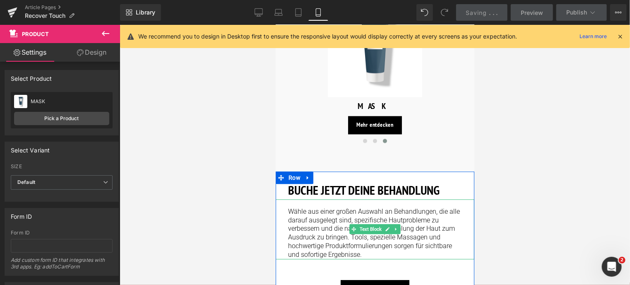
scroll to position [994, 0]
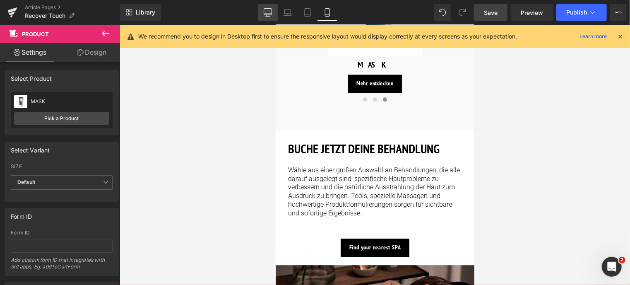
click at [268, 13] on icon at bounding box center [268, 12] width 8 height 8
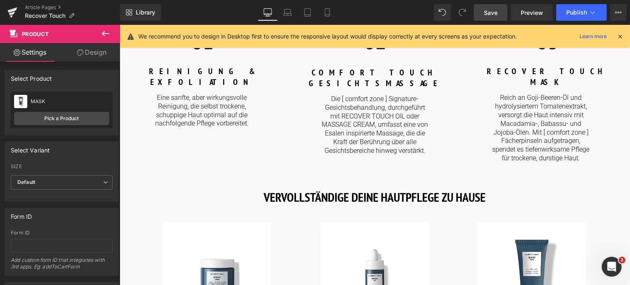
scroll to position [1077, 0]
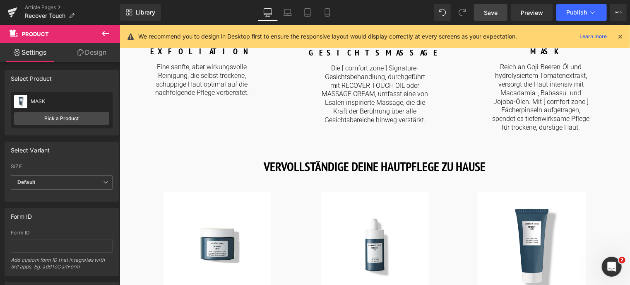
drag, startPoint x: 173, startPoint y: 173, endPoint x: 167, endPoint y: 175, distance: 6.5
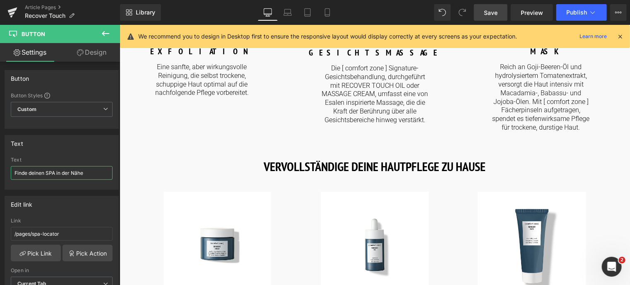
drag, startPoint x: 91, startPoint y: 168, endPoint x: -3, endPoint y: 169, distance: 94.4
click at [0, 169] on html "Button You are previewing how the will restyle your page. You can not edit Elem…" at bounding box center [315, 142] width 630 height 285
click at [328, 14] on icon at bounding box center [328, 12] width 8 height 8
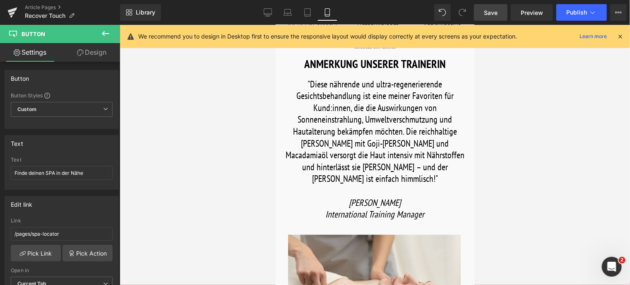
scroll to position [414, 0]
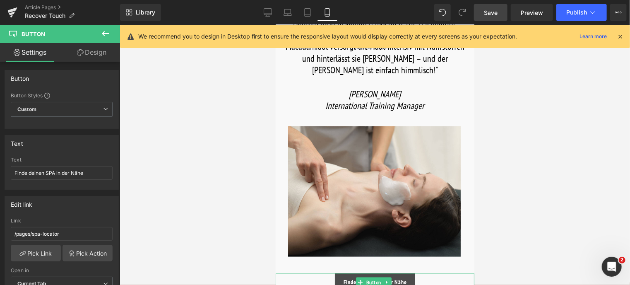
click at [351, 278] on span "Finde dein SPA in der Nähe" at bounding box center [374, 281] width 63 height 7
drag, startPoint x: 80, startPoint y: 174, endPoint x: -3, endPoint y: 171, distance: 83.7
click at [0, 171] on html "Button You are previewing how the will restyle your page. You can not edit Elem…" at bounding box center [315, 142] width 630 height 285
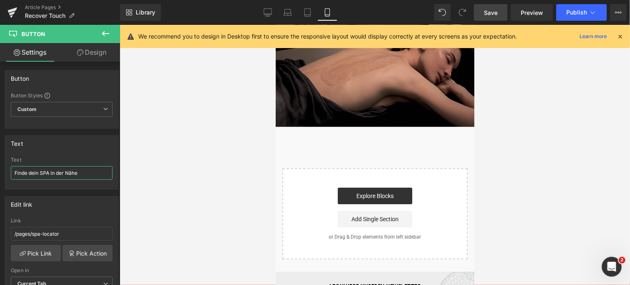
scroll to position [1118, 0]
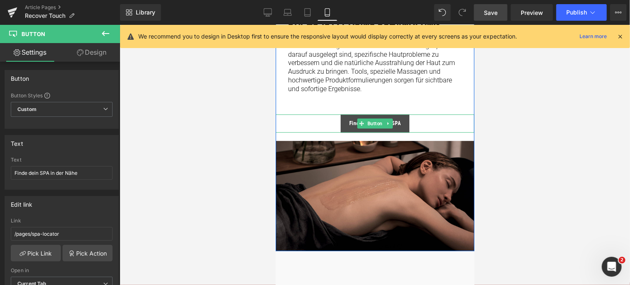
click at [370, 118] on span "Button" at bounding box center [375, 123] width 18 height 10
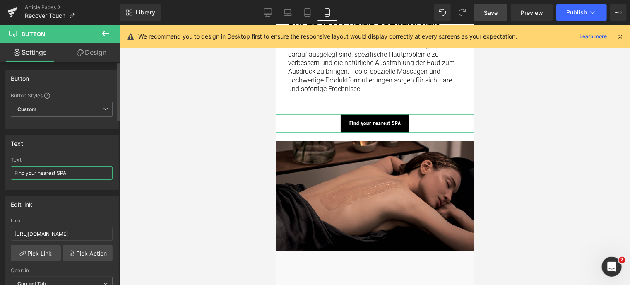
drag, startPoint x: 96, startPoint y: 173, endPoint x: 8, endPoint y: 164, distance: 87.8
click at [8, 164] on div "Find your nearest SPA Text Find your nearest SPA" at bounding box center [62, 173] width 114 height 32
paste input "e dein SPA in der Nähe"
type input "Finde dein SPA in der Nähe"
drag, startPoint x: 96, startPoint y: 233, endPoint x: -3, endPoint y: 230, distance: 99.5
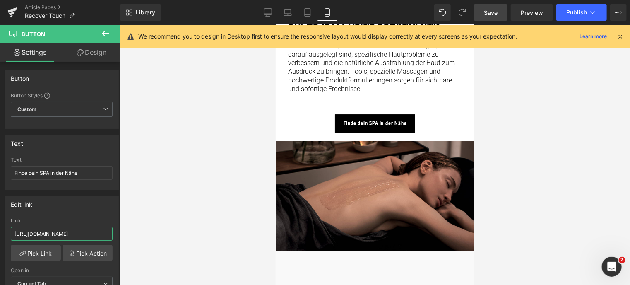
click at [0, 230] on html "Button You are previewing how the will restyle your page. You can not edit Elem…" at bounding box center [315, 142] width 630 height 285
type input "/pages/spa-locator?_gl=1*17ps2ce*_up*MQ..&gclid=CjwKCAjwxNW2BhAkEiwA24Cm9Ew9Tuk…"
click at [270, 12] on icon at bounding box center [268, 12] width 8 height 8
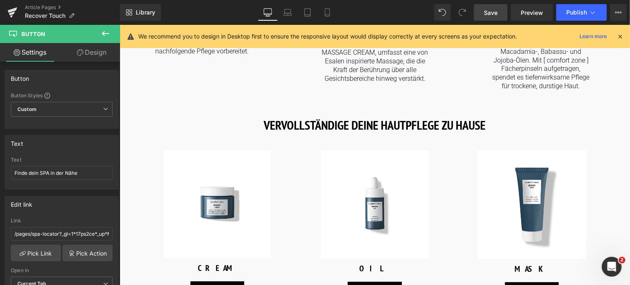
drag, startPoint x: 92, startPoint y: 172, endPoint x: -3, endPoint y: 170, distance: 95.3
click at [0, 170] on html "Button You are previewing how the will restyle your page. You can not edit Elem…" at bounding box center [315, 142] width 630 height 285
paste input "text"
type input "Finde dein SPA in der Nähe"
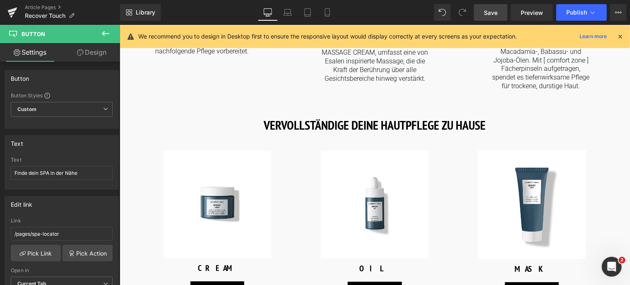
click at [492, 14] on span "Save" at bounding box center [491, 12] width 14 height 9
click at [591, 12] on icon at bounding box center [593, 12] width 8 height 8
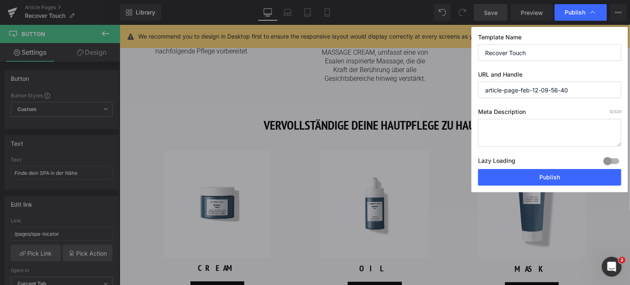
drag, startPoint x: 543, startPoint y: 53, endPoint x: 430, endPoint y: 52, distance: 113.9
click at [430, 52] on div "Publish Template Name Recover Touch URL and Handle article-page-feb-12-09-56-40…" at bounding box center [315, 142] width 630 height 285
drag, startPoint x: 577, startPoint y: 94, endPoint x: 407, endPoint y: 74, distance: 171.1
click at [407, 74] on div "Publish Template Name Recover Touch URL and Handle article-page-feb-12-09-56-40…" at bounding box center [315, 142] width 630 height 285
paste input "Recover Touch"
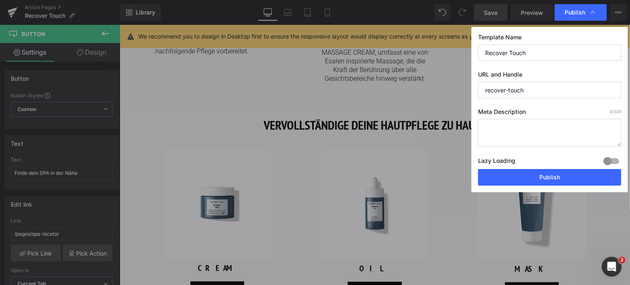
type input "recover-touch"
click at [510, 130] on textarea at bounding box center [549, 133] width 143 height 28
paste textarea "Eine pflegende, ultra-reparierende Gesichtsbehandlung, die Sonneneinstrahlung, …"
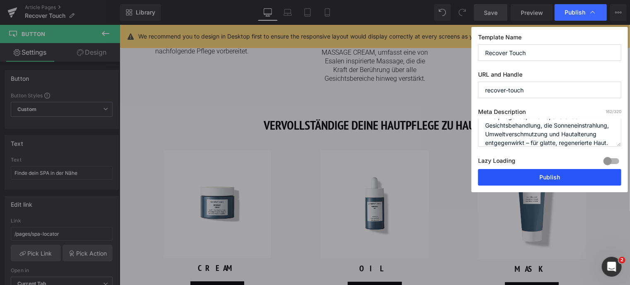
type textarea "Eine pflegende, ultra-reparierende Gesichtsbehandlung, die Sonneneinstrahlung, …"
click at [537, 177] on button "Publish" at bounding box center [549, 177] width 143 height 17
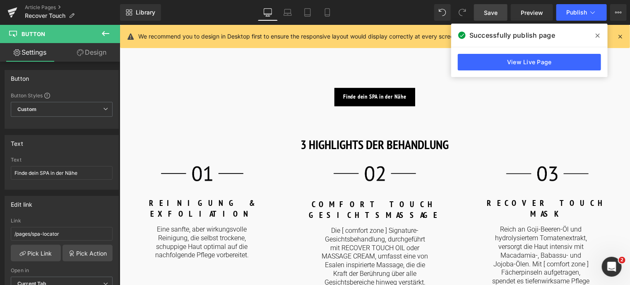
scroll to position [911, 0]
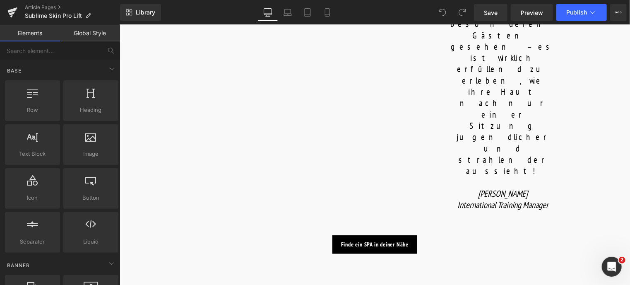
scroll to position [663, 0]
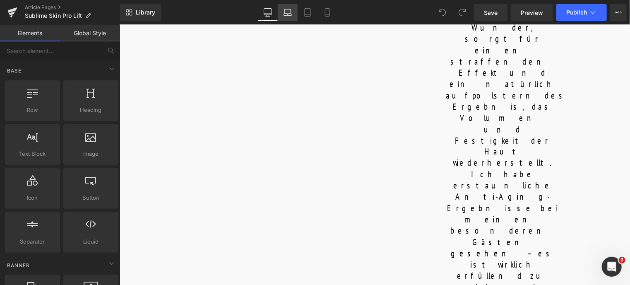
click at [286, 13] on icon at bounding box center [288, 12] width 8 height 8
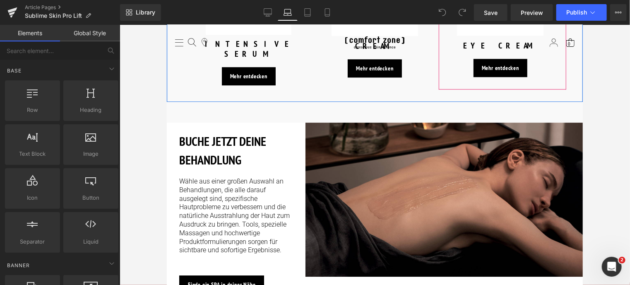
scroll to position [1201, 0]
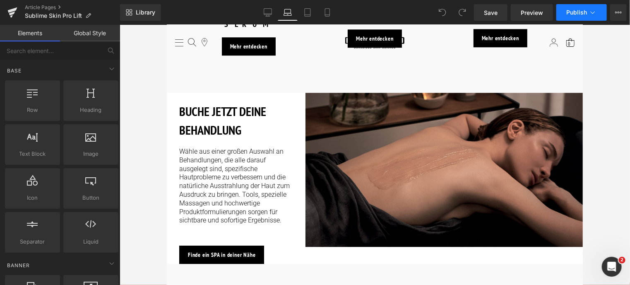
click at [586, 8] on button "Publish" at bounding box center [582, 12] width 51 height 17
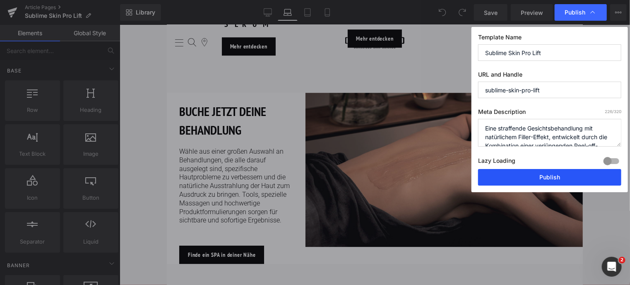
click at [528, 180] on button "Publish" at bounding box center [549, 177] width 143 height 17
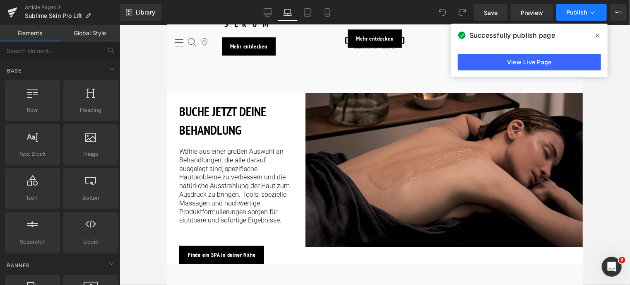
click at [593, 12] on icon at bounding box center [593, 12] width 8 height 8
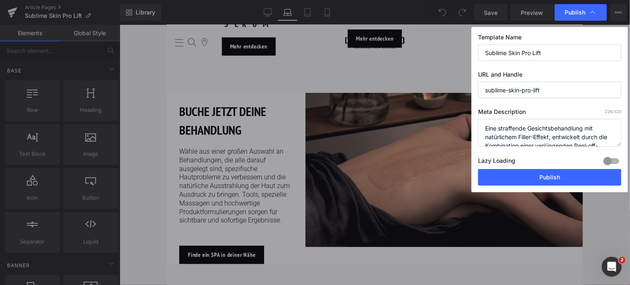
drag, startPoint x: 558, startPoint y: 138, endPoint x: 374, endPoint y: 98, distance: 189.0
click at [374, 98] on div "Publish Template Name Sublime Skin Pro Lift URL and Handle sublime-skin-pro-lif…" at bounding box center [315, 142] width 630 height 285
paste textarea "liftende Gesichtsbehandlung zur Wiederherstellung von Volumen und Festigkeit de…"
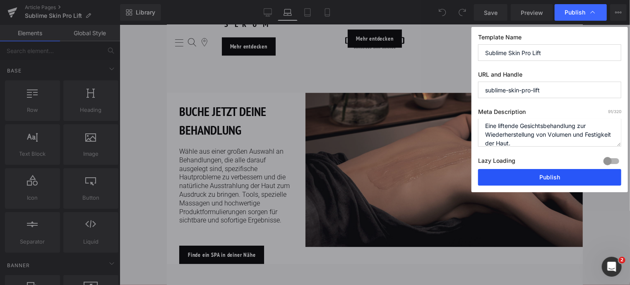
type textarea "Eine liftende Gesichtsbehandlung zur Wiederherstellung von Volumen und Festigke…"
click at [563, 178] on button "Publish" at bounding box center [549, 177] width 143 height 17
